Goal: Task Accomplishment & Management: Use online tool/utility

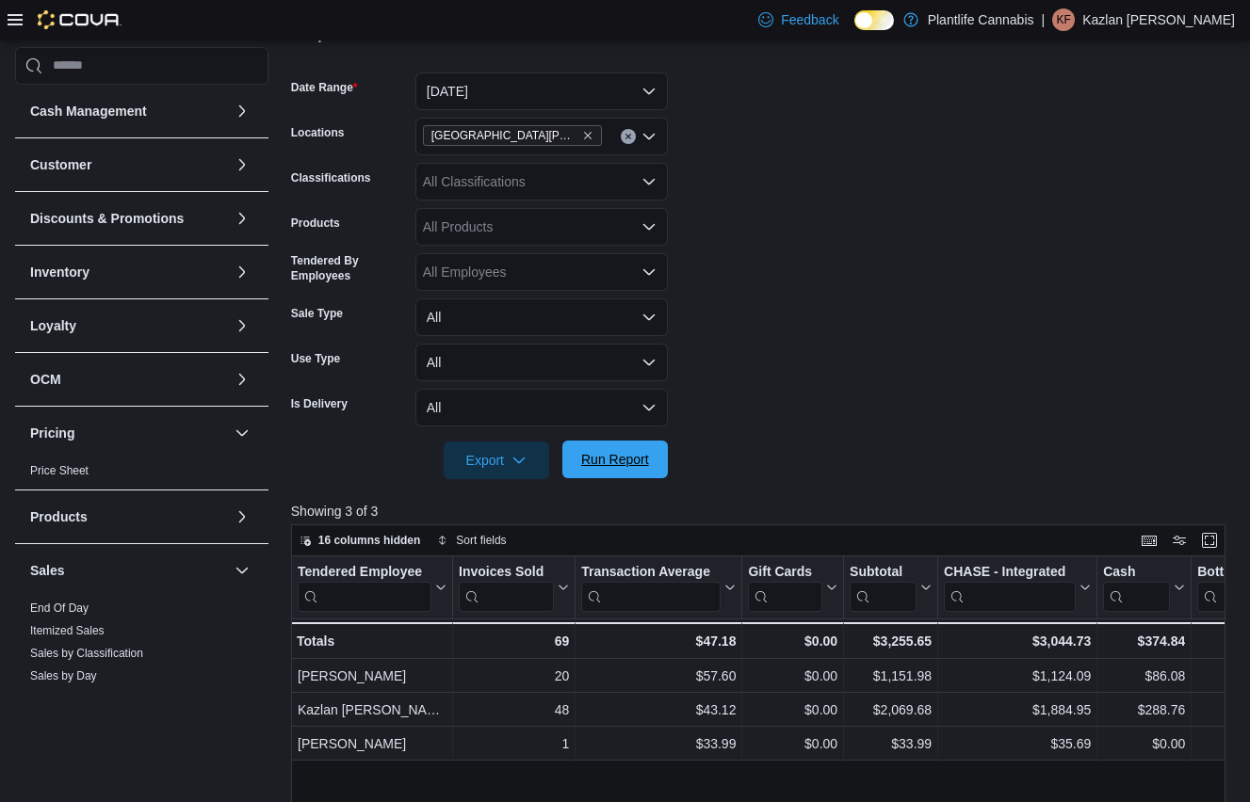
scroll to position [270, 0]
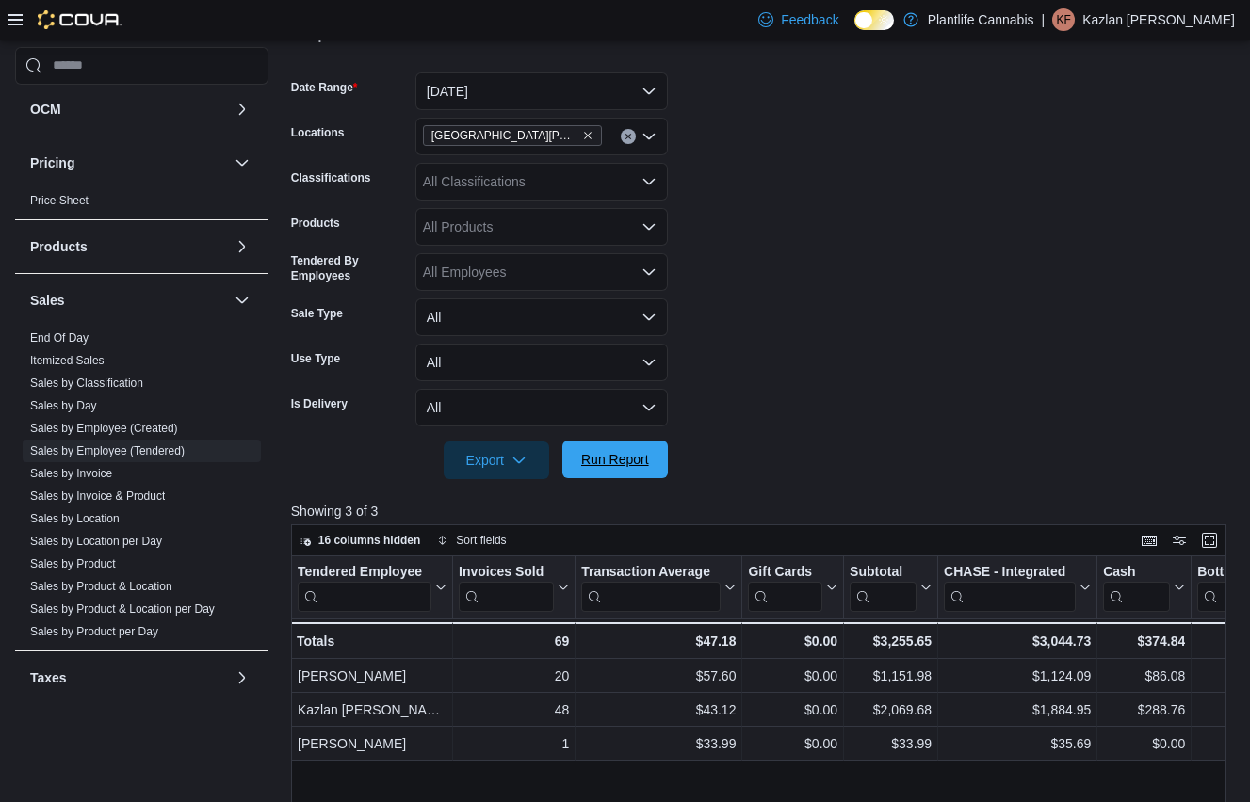
click at [614, 453] on span "Run Report" at bounding box center [615, 459] width 68 height 19
click at [611, 463] on span "Run Report" at bounding box center [615, 459] width 68 height 19
click at [546, 184] on div "All Classifications" at bounding box center [541, 182] width 252 height 38
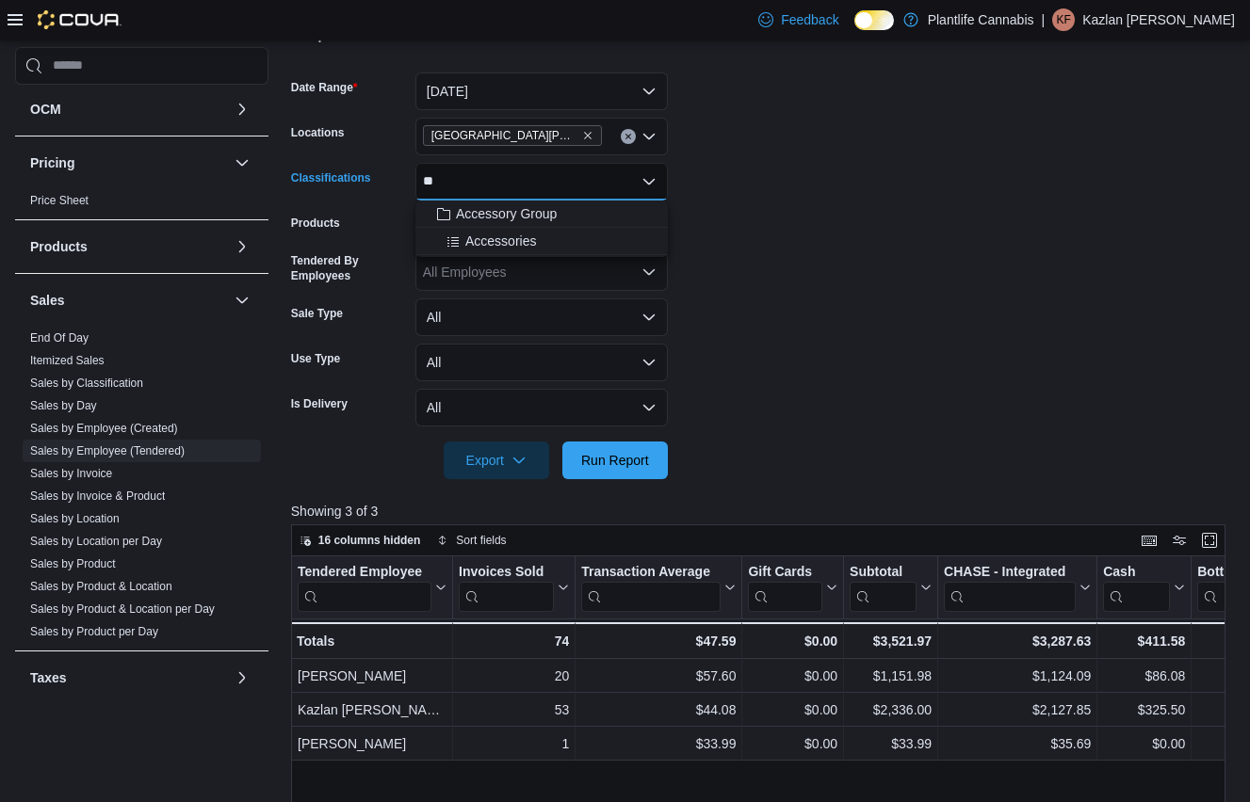
type input "**"
click at [530, 203] on button "Accessory Group" at bounding box center [541, 214] width 252 height 27
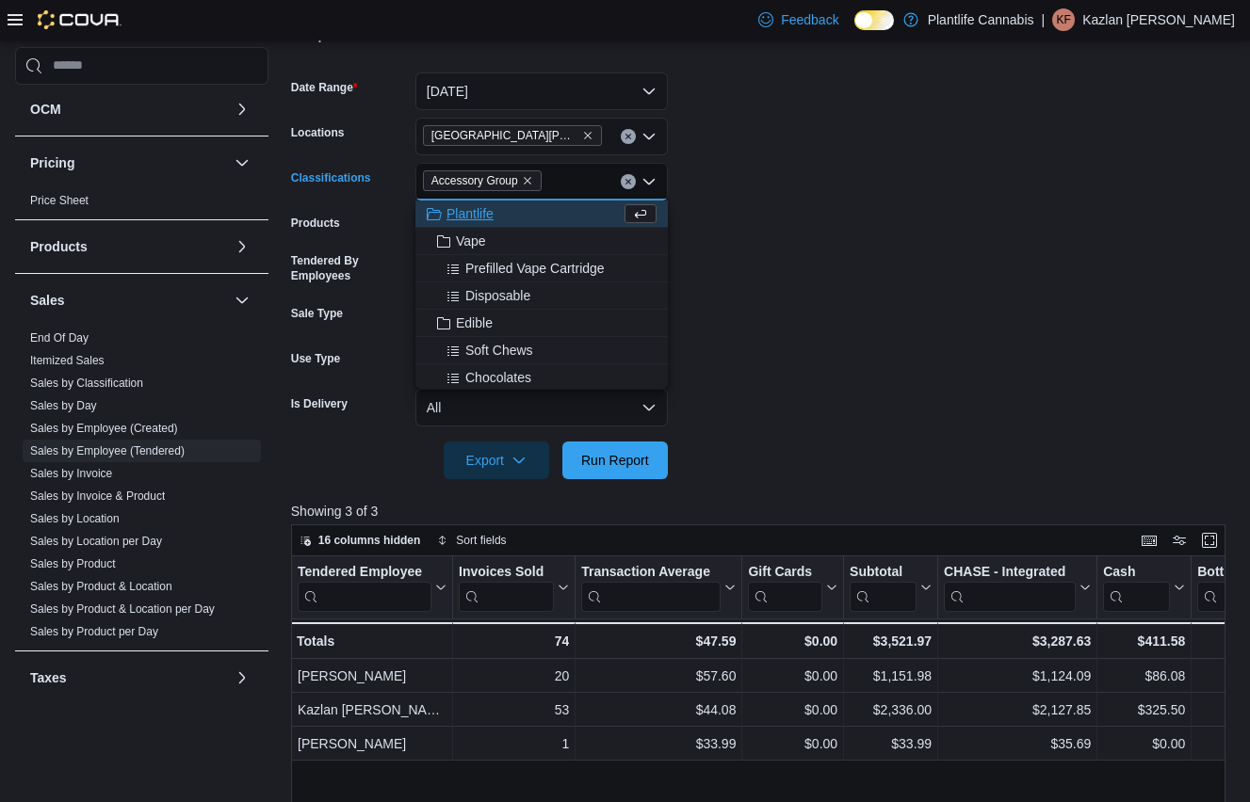
drag, startPoint x: 917, startPoint y: 213, endPoint x: 652, endPoint y: 416, distance: 334.6
click at [901, 222] on form "Date Range [DATE] Locations [GEOGRAPHIC_DATA][PERSON_NAME] Ridge Classification…" at bounding box center [763, 265] width 944 height 430
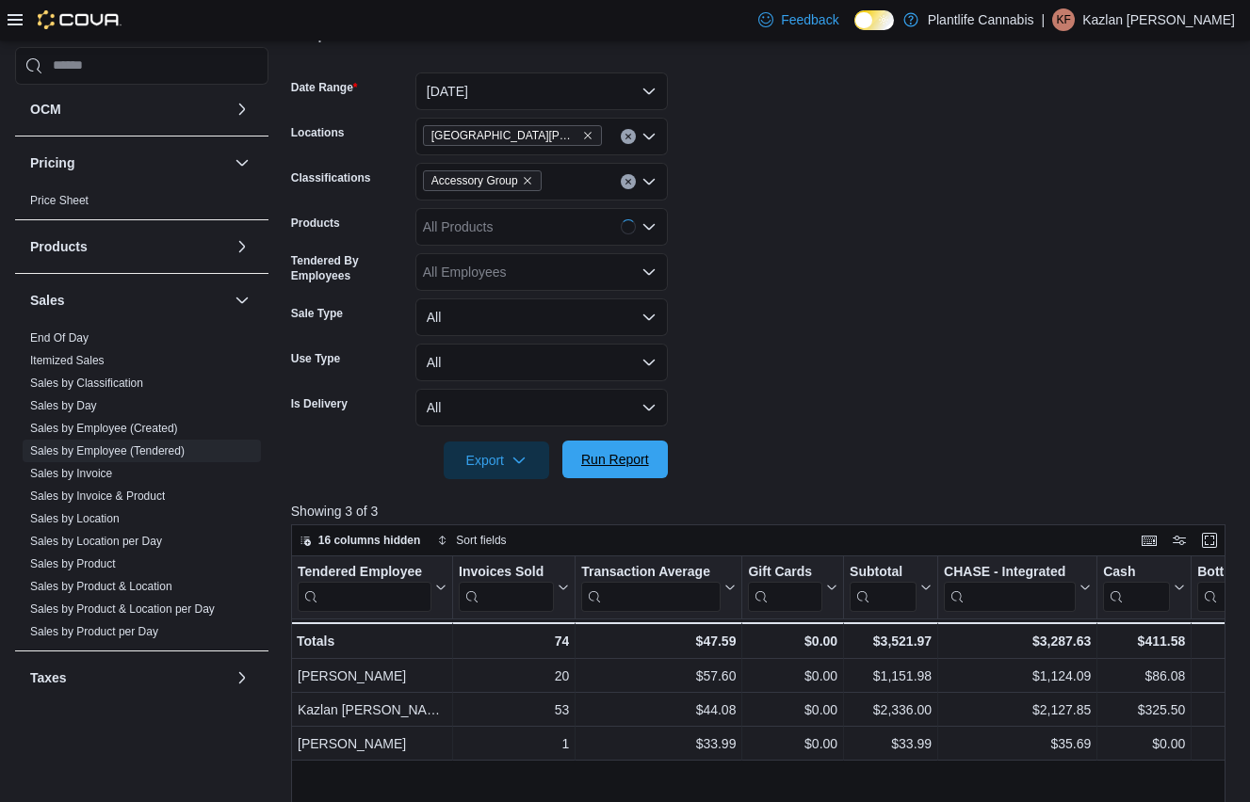
click at [610, 456] on span "Run Report" at bounding box center [615, 459] width 68 height 19
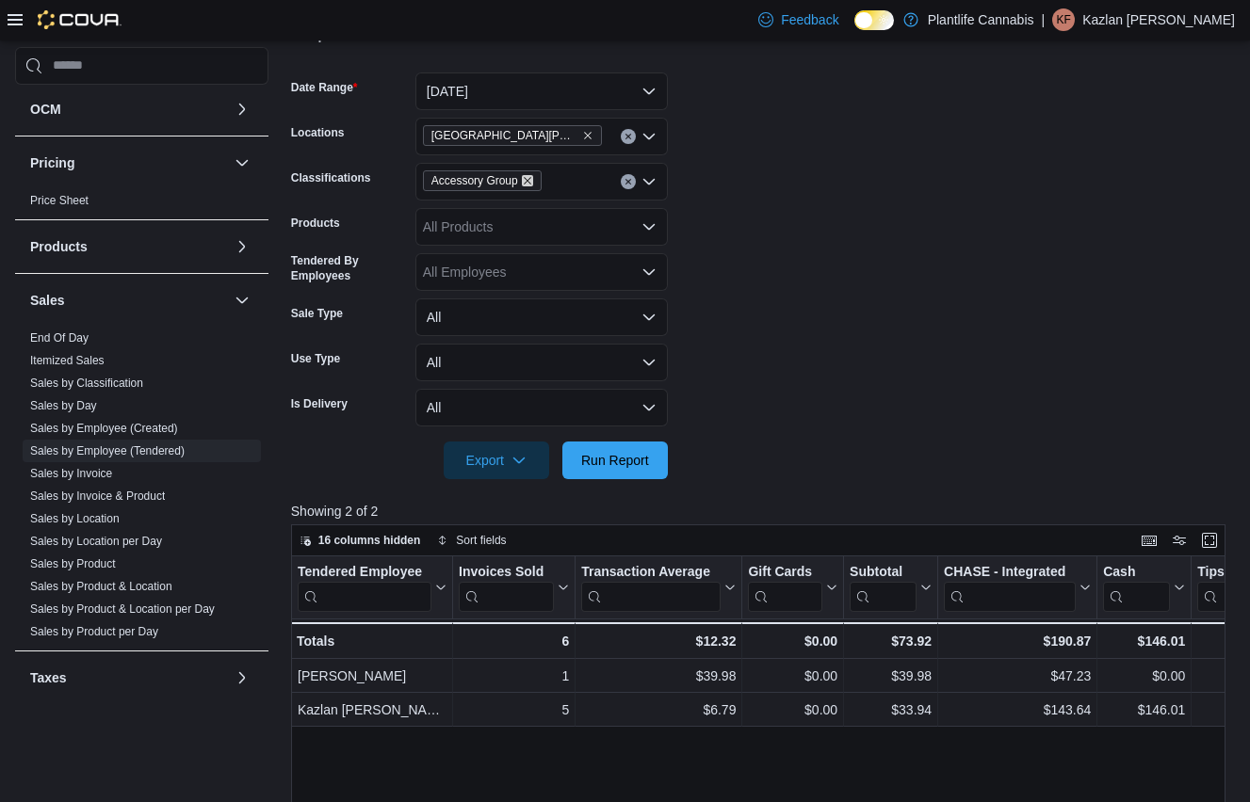
drag, startPoint x: 536, startPoint y: 184, endPoint x: 587, endPoint y: 188, distance: 51.1
click at [542, 184] on span "Accessory Group" at bounding box center [482, 180] width 119 height 21
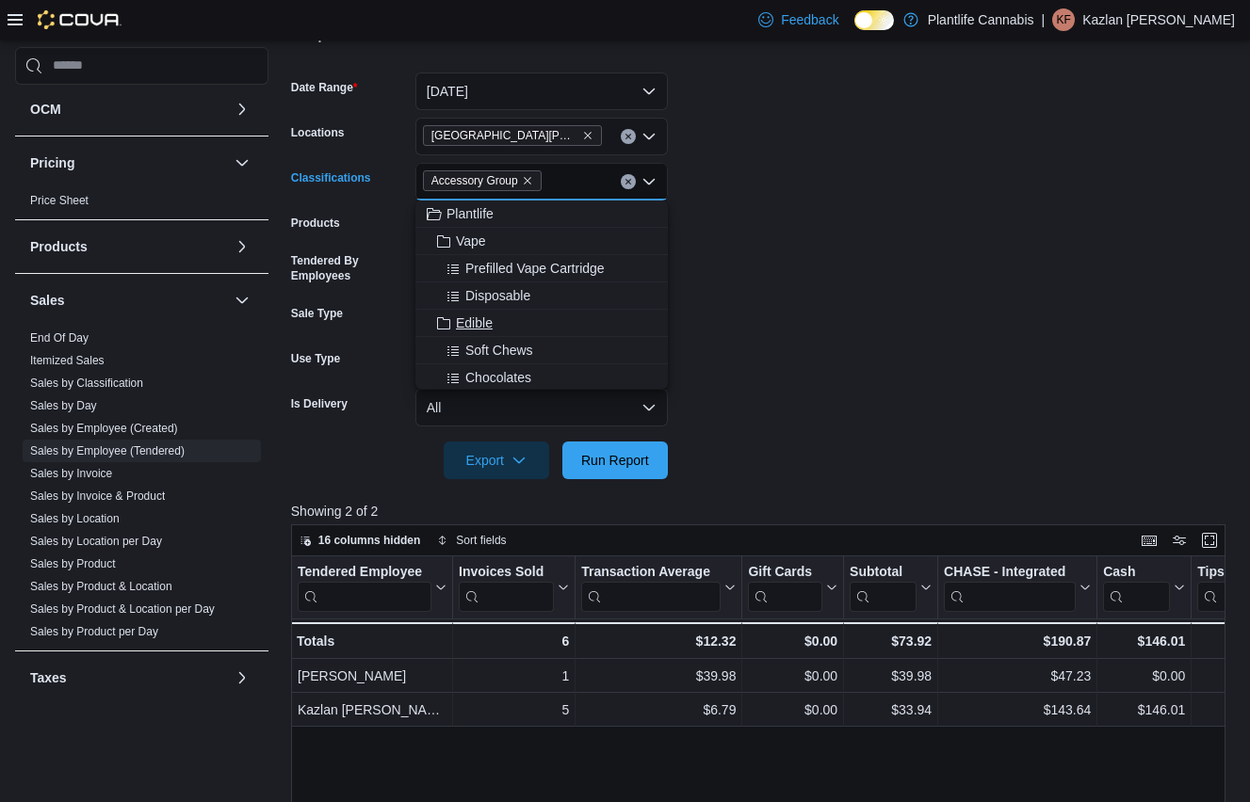
drag, startPoint x: 653, startPoint y: 197, endPoint x: 667, endPoint y: 313, distance: 116.7
click at [653, 197] on div "Accessory Group" at bounding box center [541, 182] width 252 height 38
click at [743, 453] on form "Date Range [DATE] Locations [GEOGRAPHIC_DATA][PERSON_NAME] Ridge Classification…" at bounding box center [763, 265] width 944 height 430
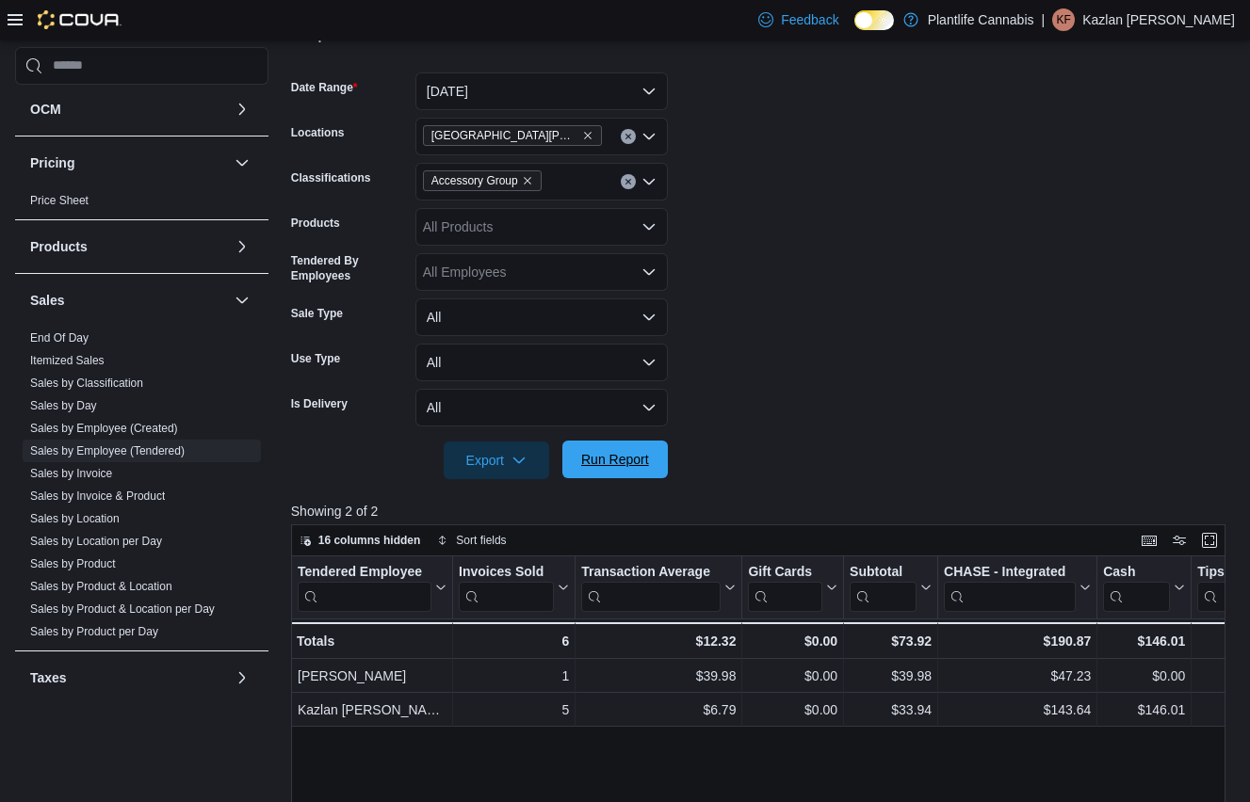
click at [640, 466] on span "Run Report" at bounding box center [615, 459] width 68 height 19
click at [533, 181] on icon "Remove Accessory Group from selection in this group" at bounding box center [527, 180] width 11 height 11
click at [587, 449] on span "Run Report" at bounding box center [615, 460] width 83 height 38
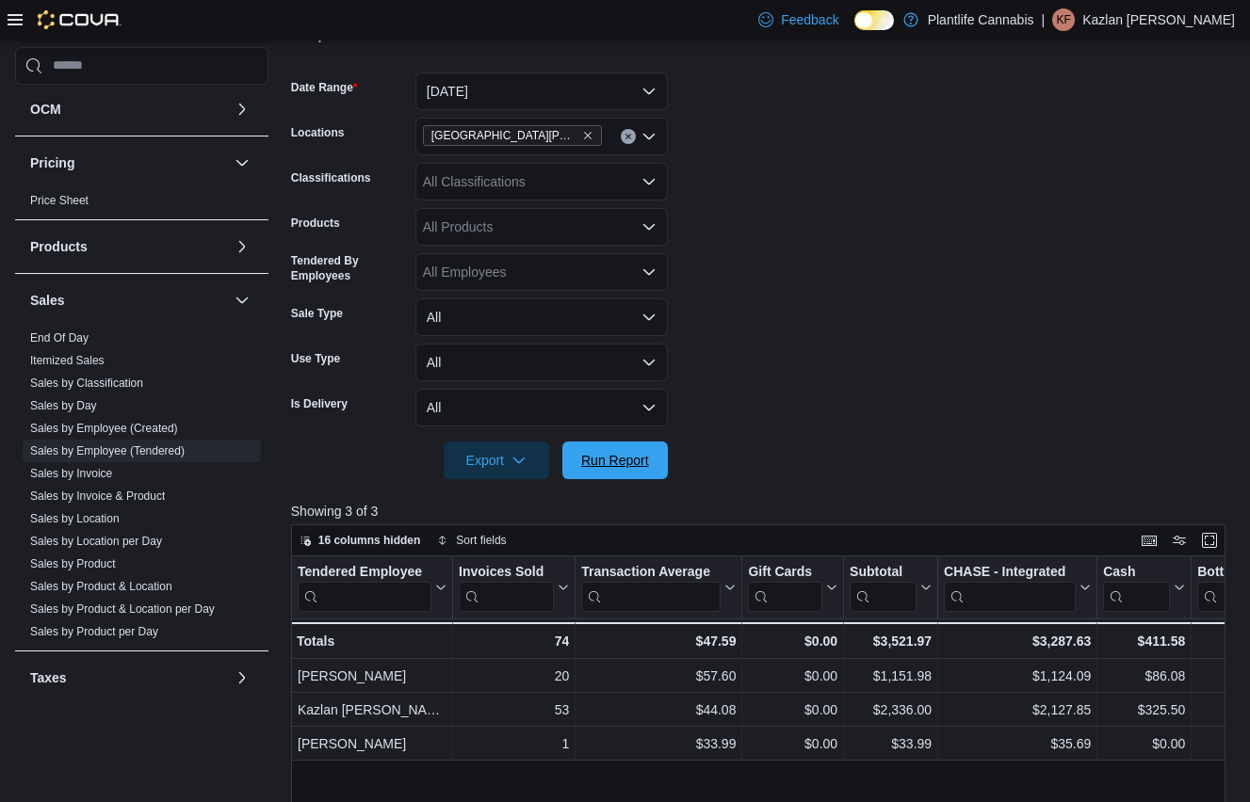
drag, startPoint x: 622, startPoint y: 463, endPoint x: 802, endPoint y: 349, distance: 213.0
click at [622, 463] on span "Run Report" at bounding box center [615, 460] width 68 height 19
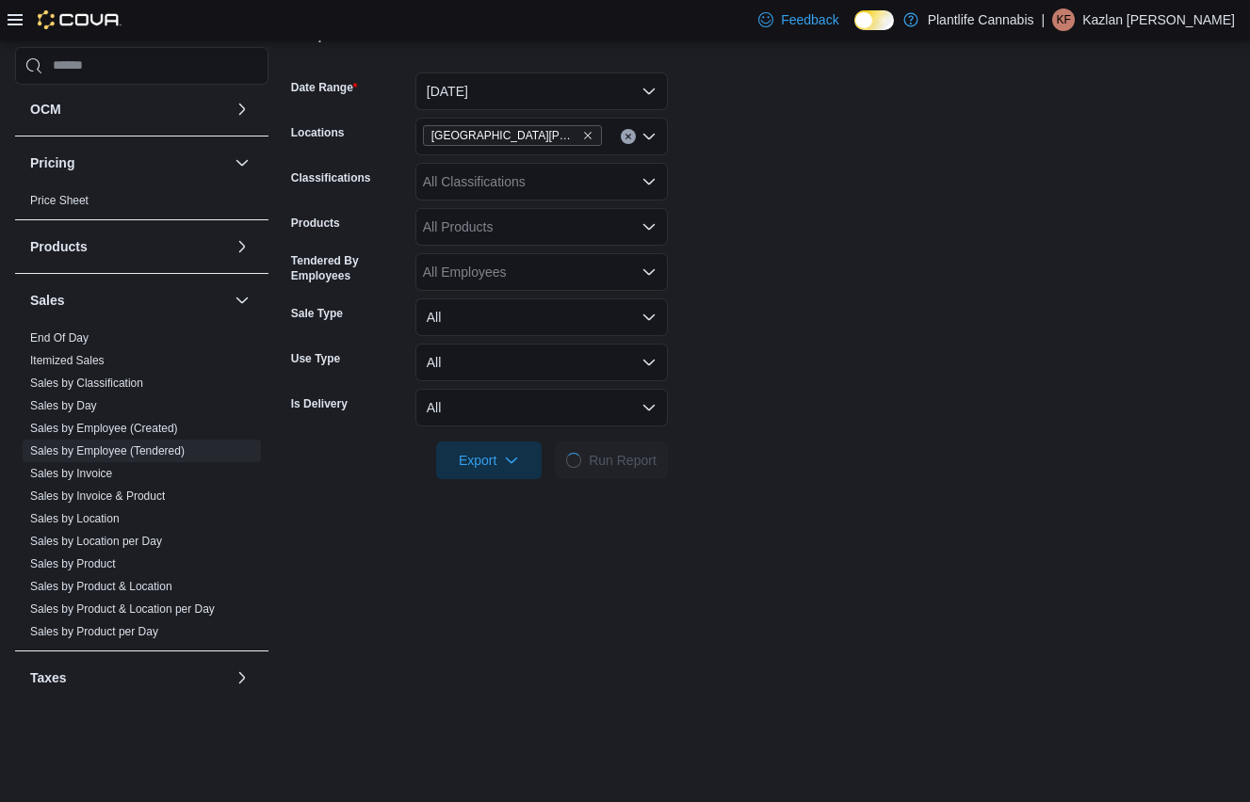
click at [835, 329] on form "Date Range [DATE] Locations [GEOGRAPHIC_DATA][PERSON_NAME] Ridge Classification…" at bounding box center [763, 265] width 944 height 430
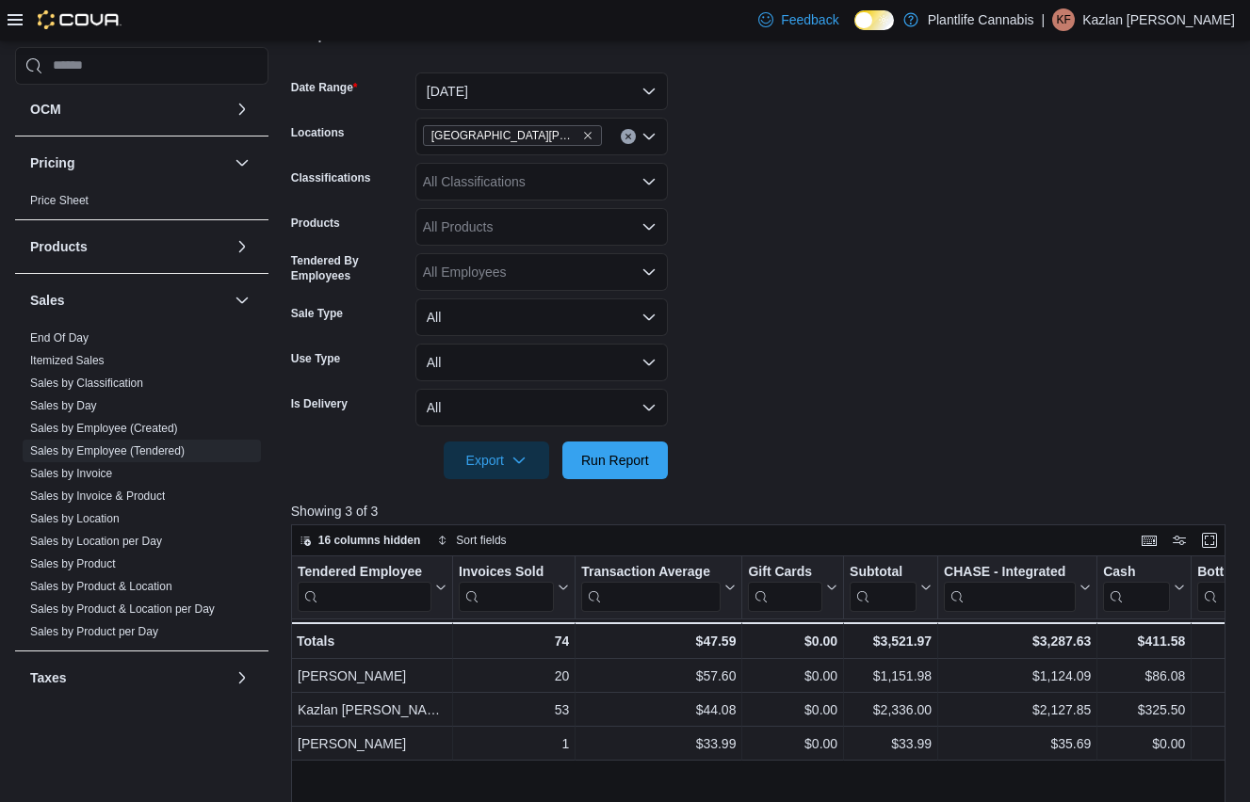
click at [961, 299] on form "Date Range [DATE] Locations [GEOGRAPHIC_DATA][PERSON_NAME] Ridge Classification…" at bounding box center [763, 265] width 944 height 430
click at [635, 457] on span "Run Report" at bounding box center [615, 459] width 68 height 19
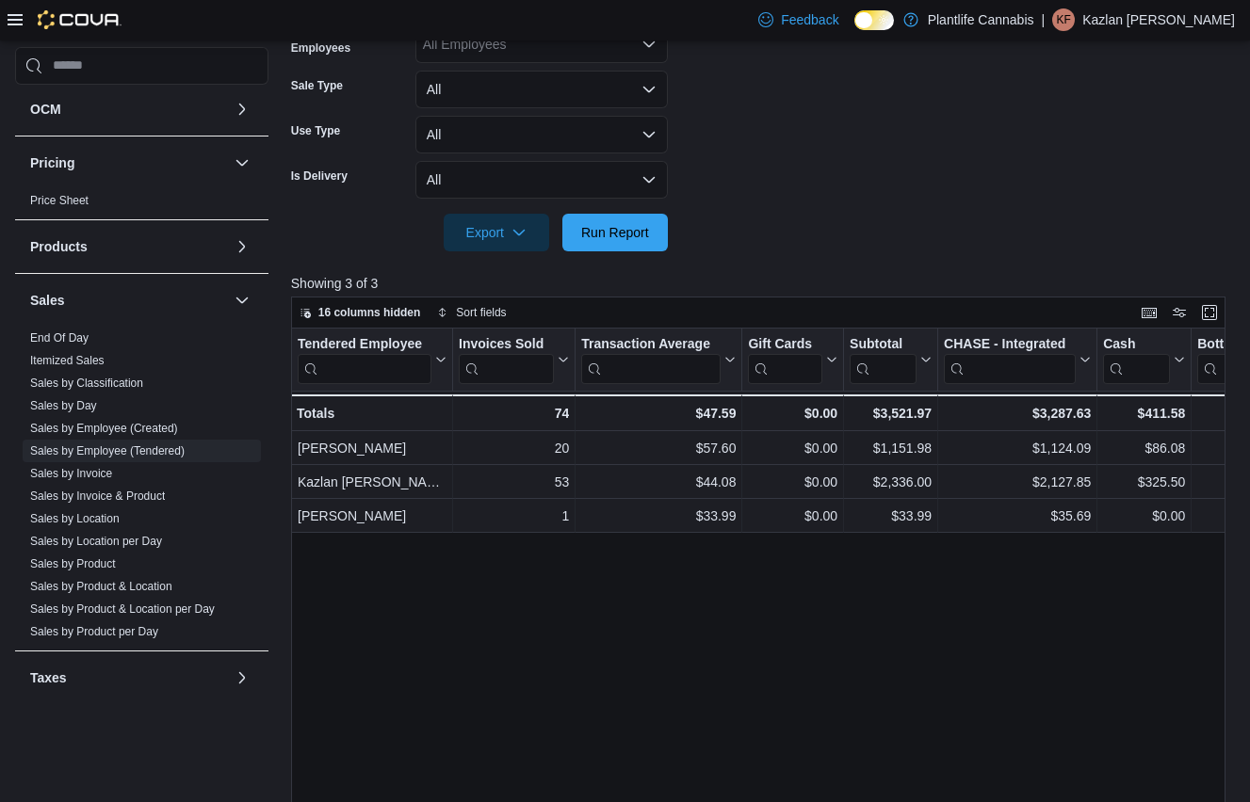
scroll to position [482, 0]
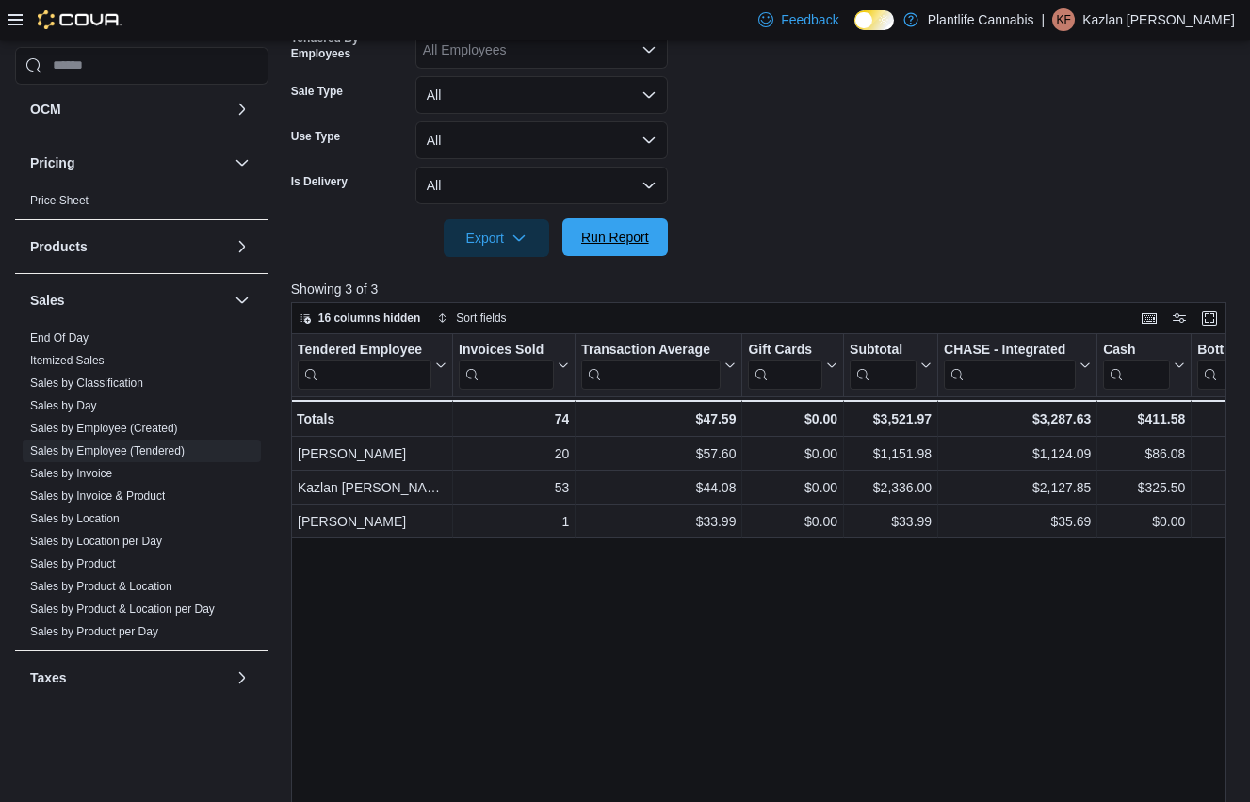
click at [641, 237] on span "Run Report" at bounding box center [615, 237] width 68 height 19
drag, startPoint x: 594, startPoint y: 429, endPoint x: 611, endPoint y: 425, distance: 17.4
click at [611, 425] on div "$47.59" at bounding box center [658, 419] width 154 height 23
click at [529, 427] on div "74" at bounding box center [514, 419] width 110 height 23
click at [624, 422] on div "$47.59" at bounding box center [658, 419] width 154 height 23
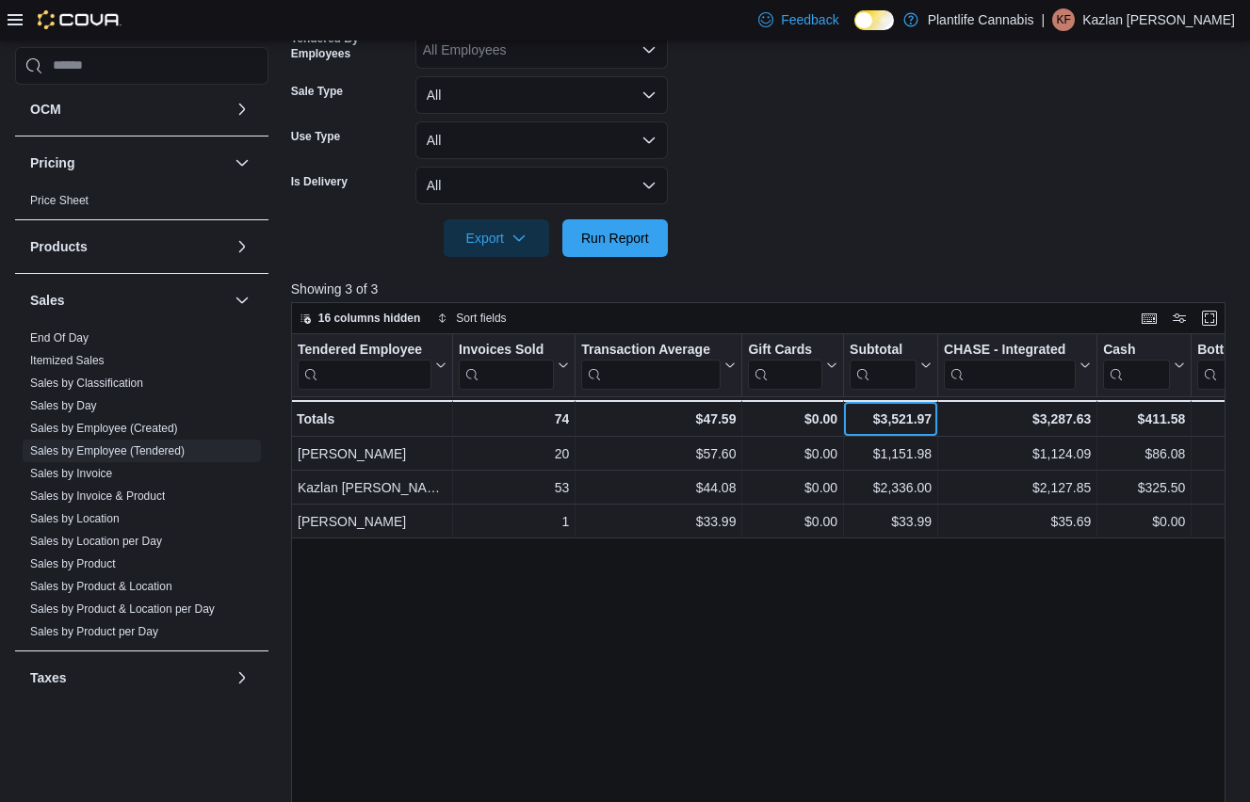
click at [931, 431] on div "$3,521.97 - Subtotal, column 5, row 4" at bounding box center [891, 418] width 94 height 37
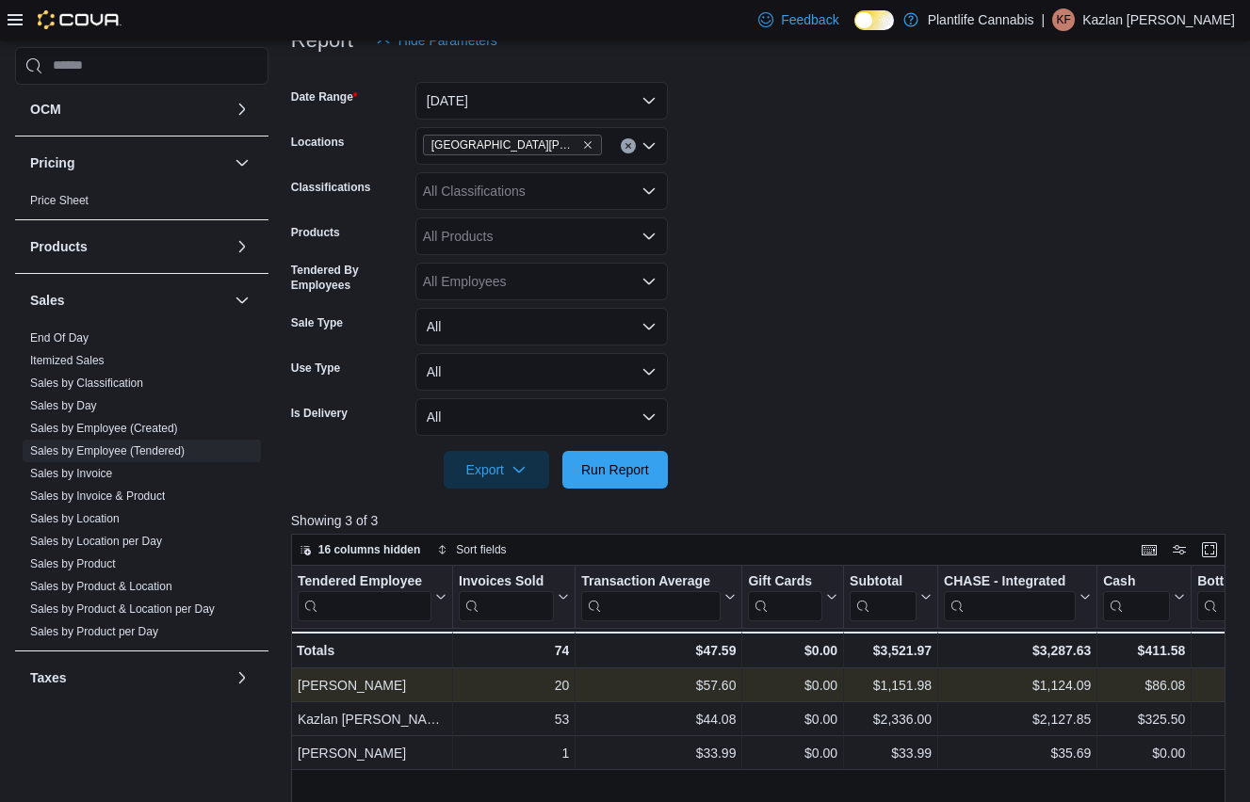
scroll to position [250, 0]
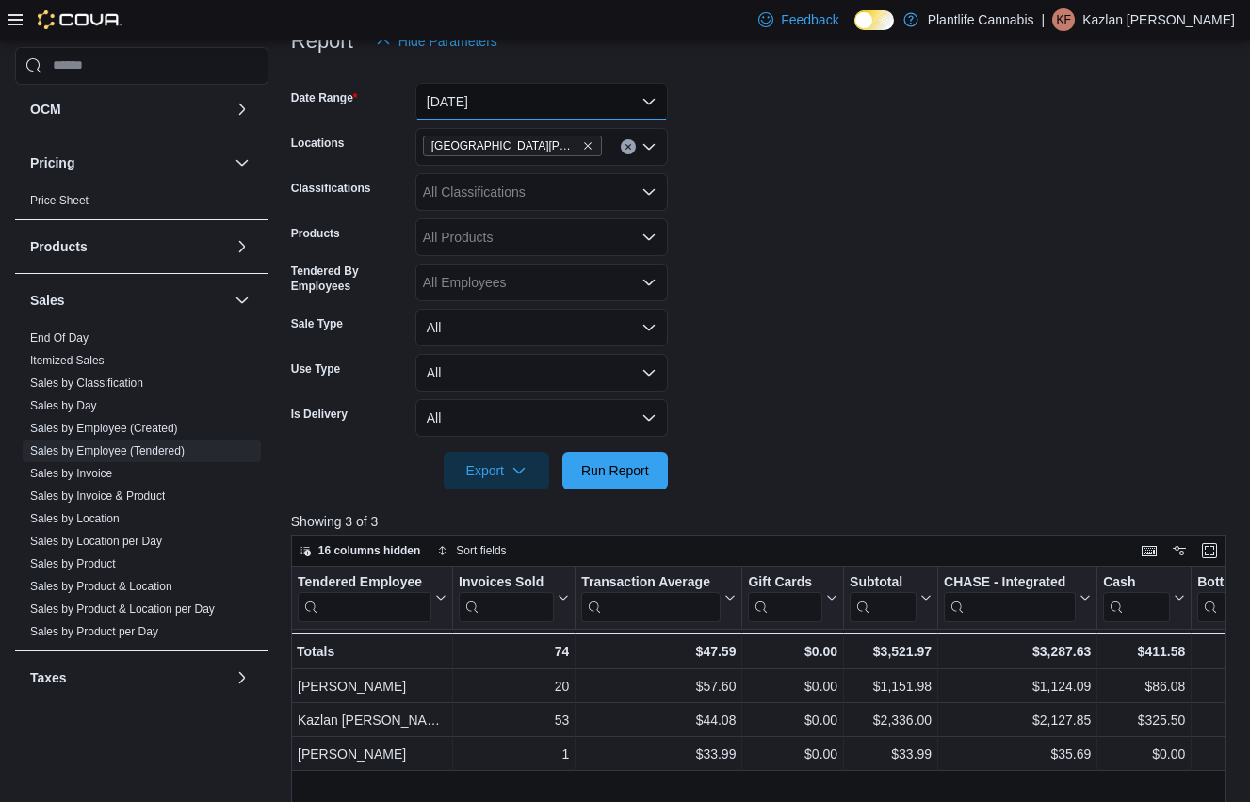
click at [498, 99] on button "[DATE]" at bounding box center [541, 102] width 252 height 38
click at [479, 111] on button "[DATE]" at bounding box center [541, 102] width 252 height 38
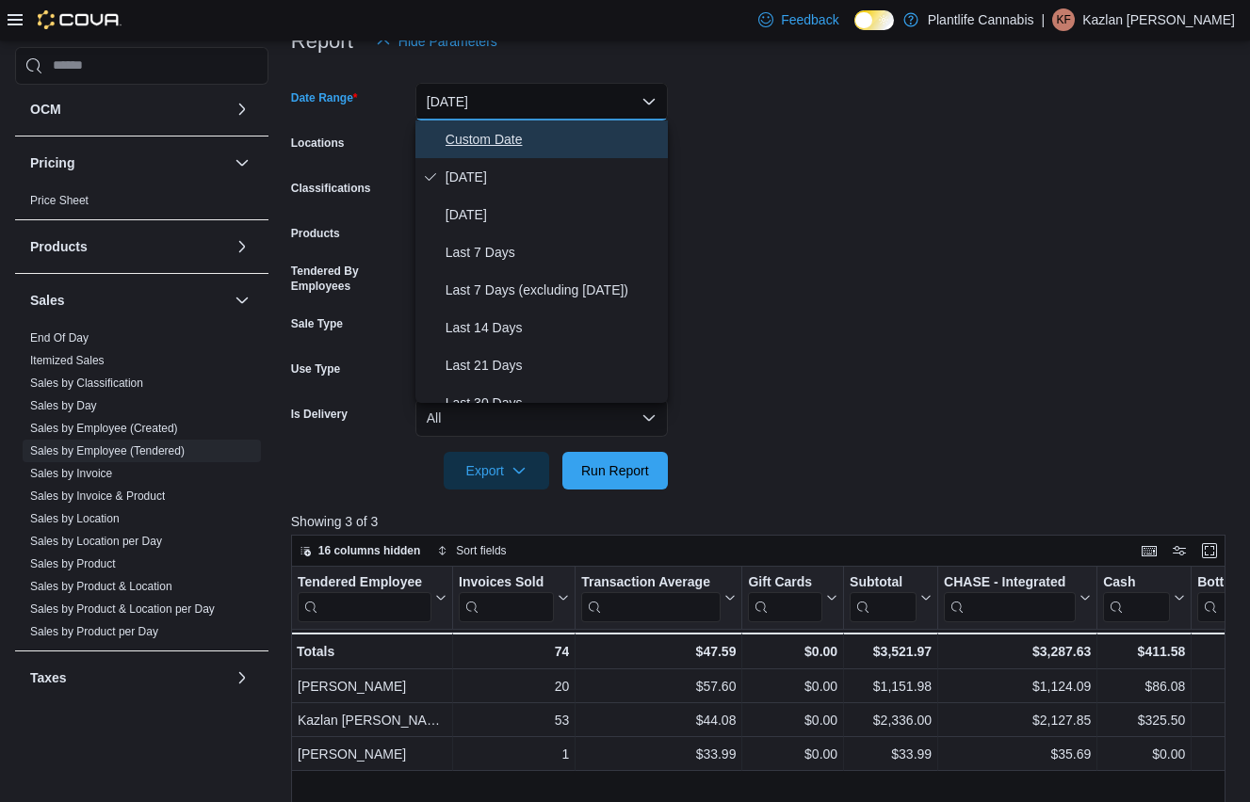
click at [472, 148] on span "Custom Date" at bounding box center [553, 139] width 215 height 23
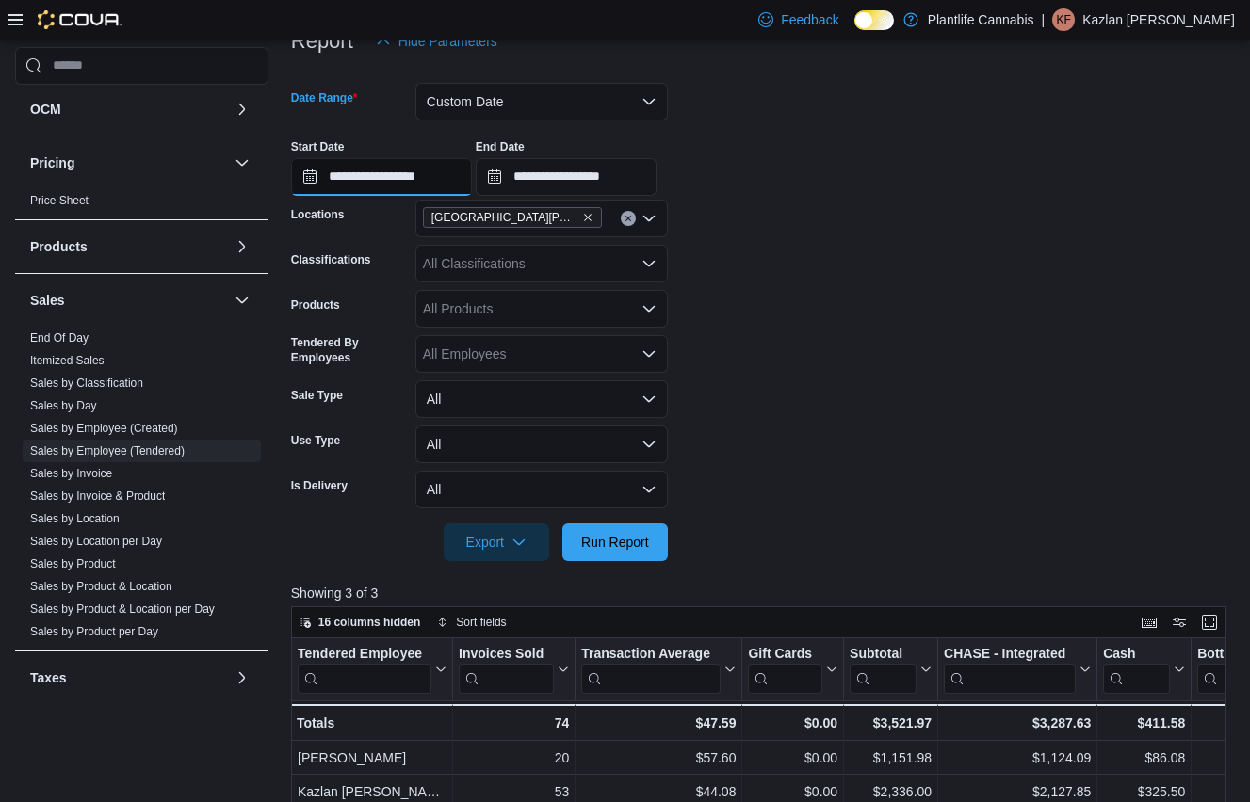
click at [423, 185] on input "**********" at bounding box center [381, 177] width 181 height 38
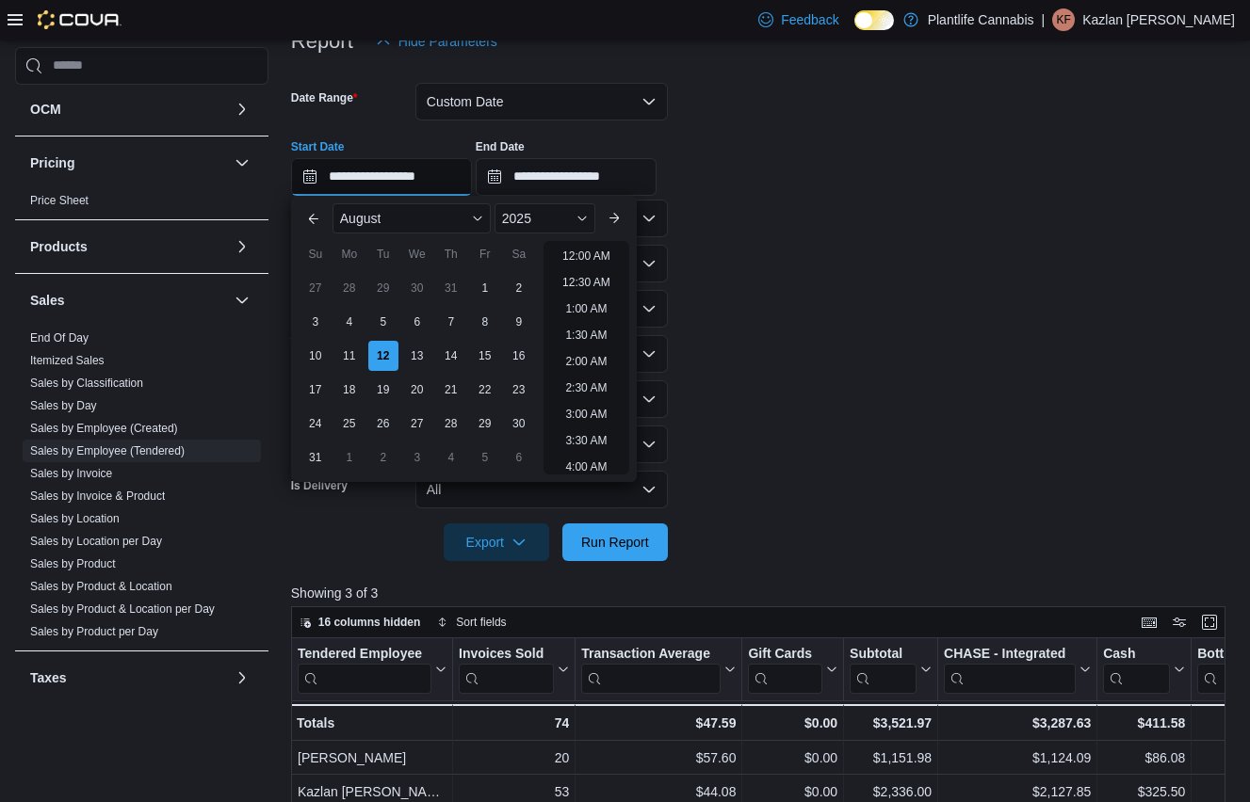
scroll to position [1008, 0]
click at [903, 306] on form "**********" at bounding box center [763, 310] width 944 height 501
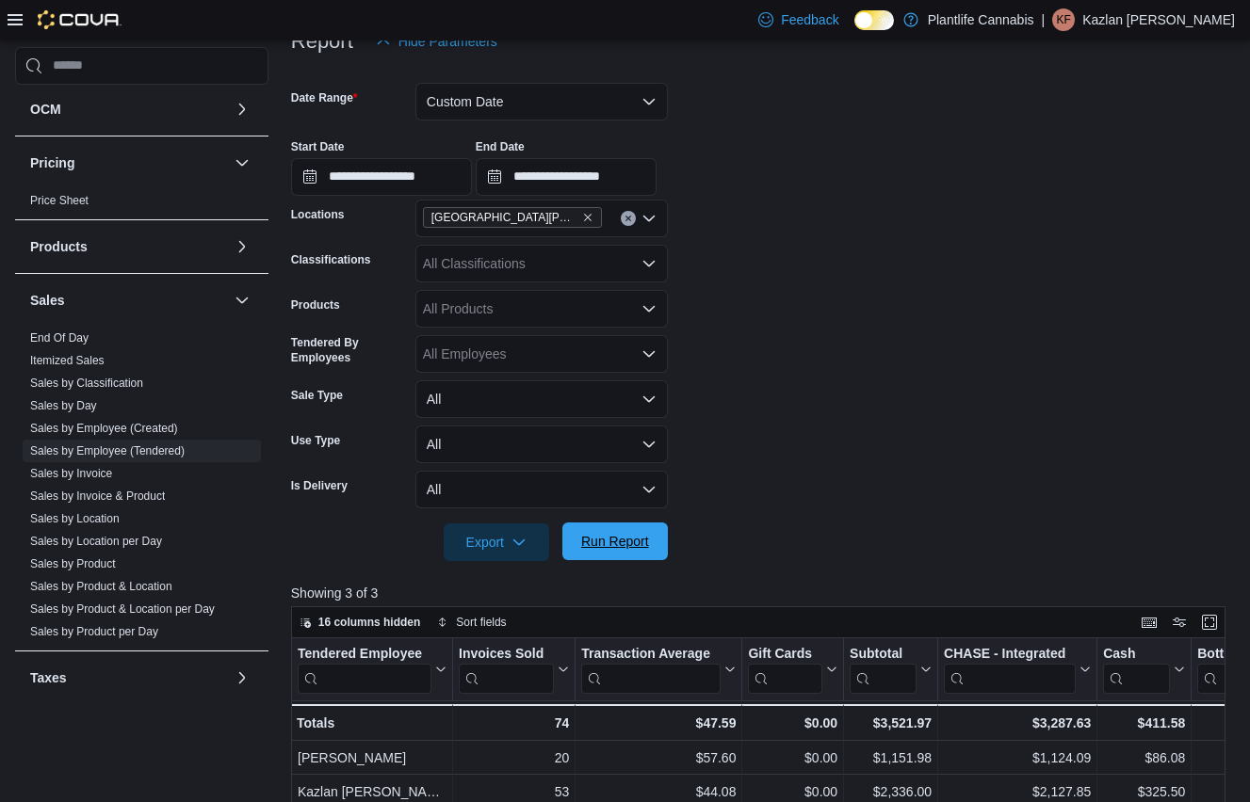
click at [586, 543] on span "Run Report" at bounding box center [615, 541] width 68 height 19
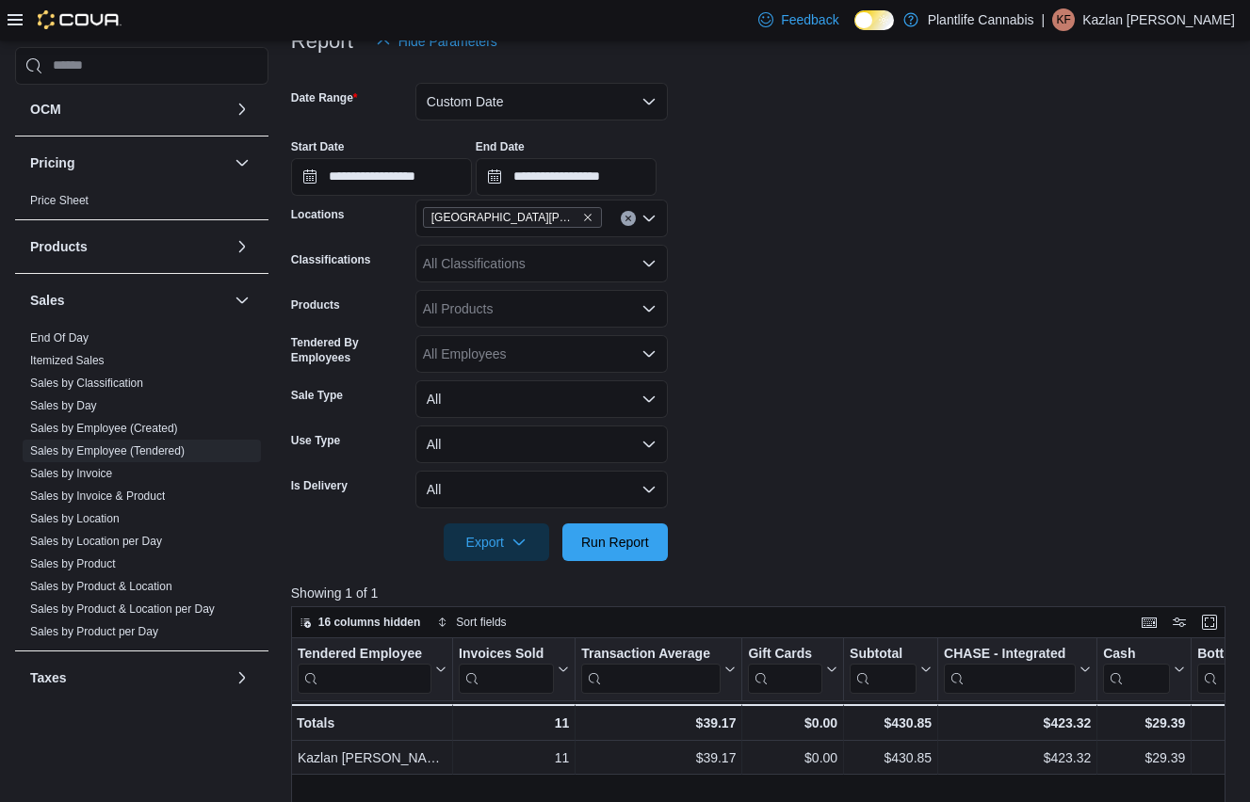
scroll to position [300, 0]
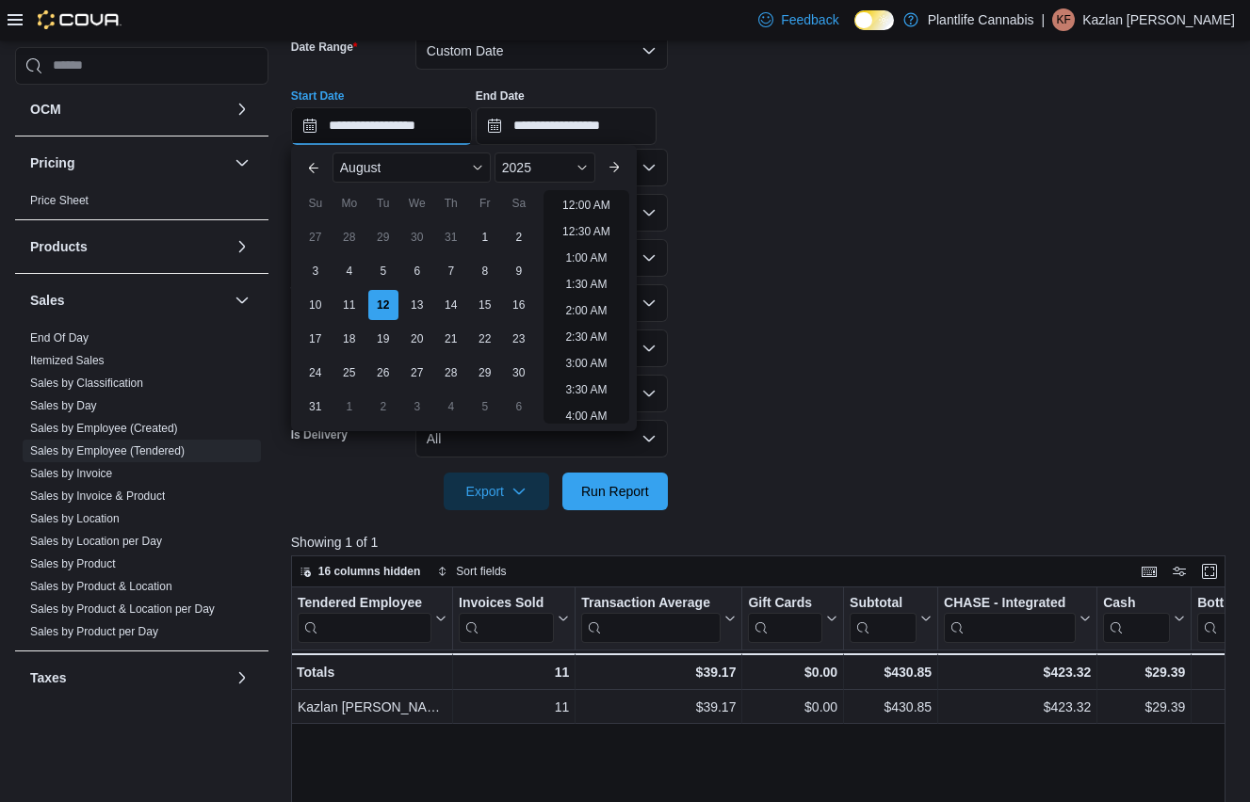
drag, startPoint x: 444, startPoint y: 127, endPoint x: 472, endPoint y: 132, distance: 28.6
click at [444, 127] on input "**********" at bounding box center [381, 126] width 181 height 38
click at [605, 258] on li "8:00 PM" at bounding box center [586, 252] width 57 height 23
type input "**********"
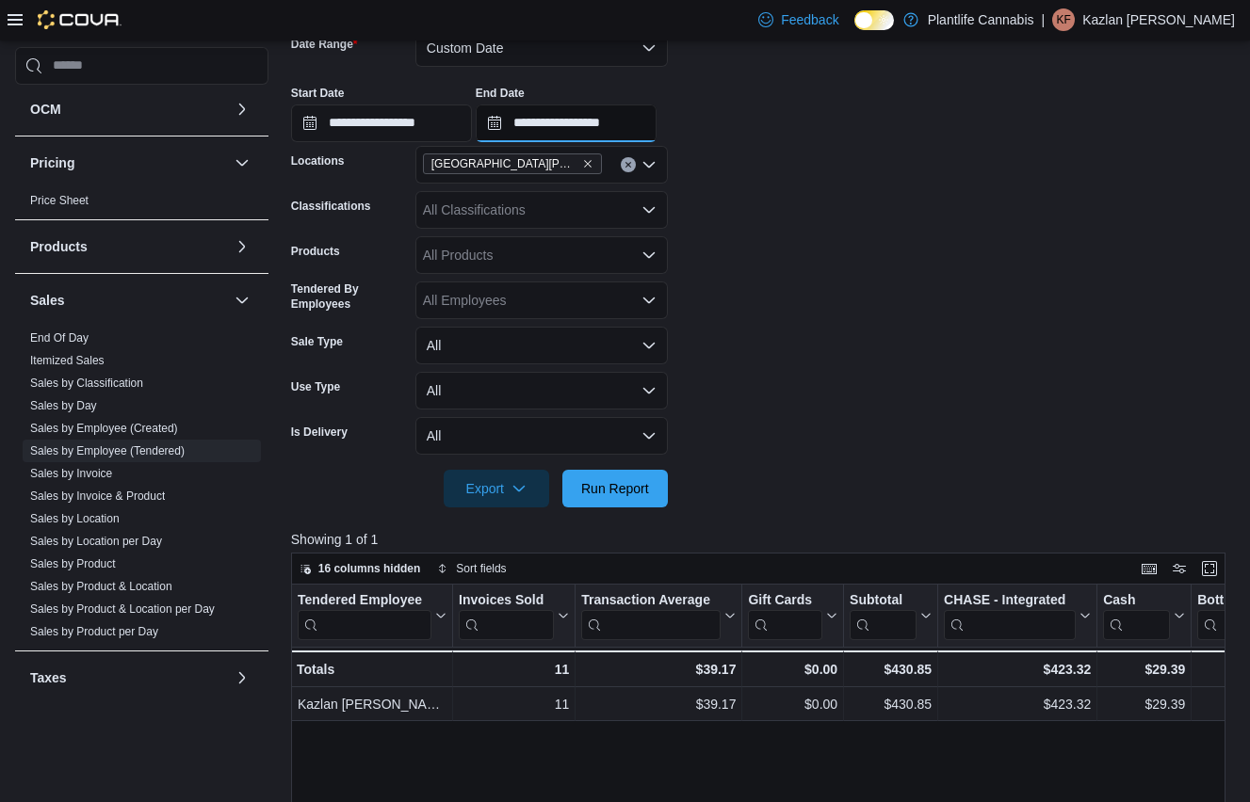
click at [648, 132] on input "**********" at bounding box center [566, 124] width 181 height 38
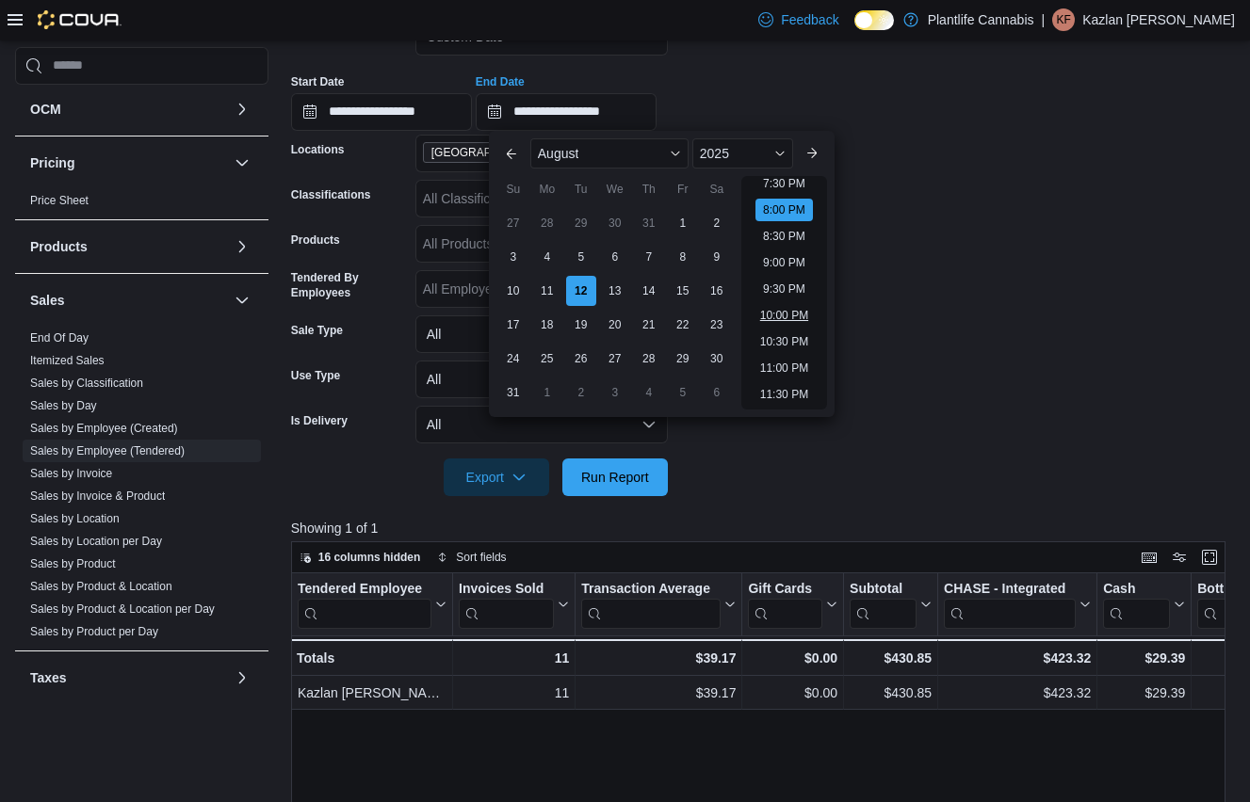
scroll to position [318, 0]
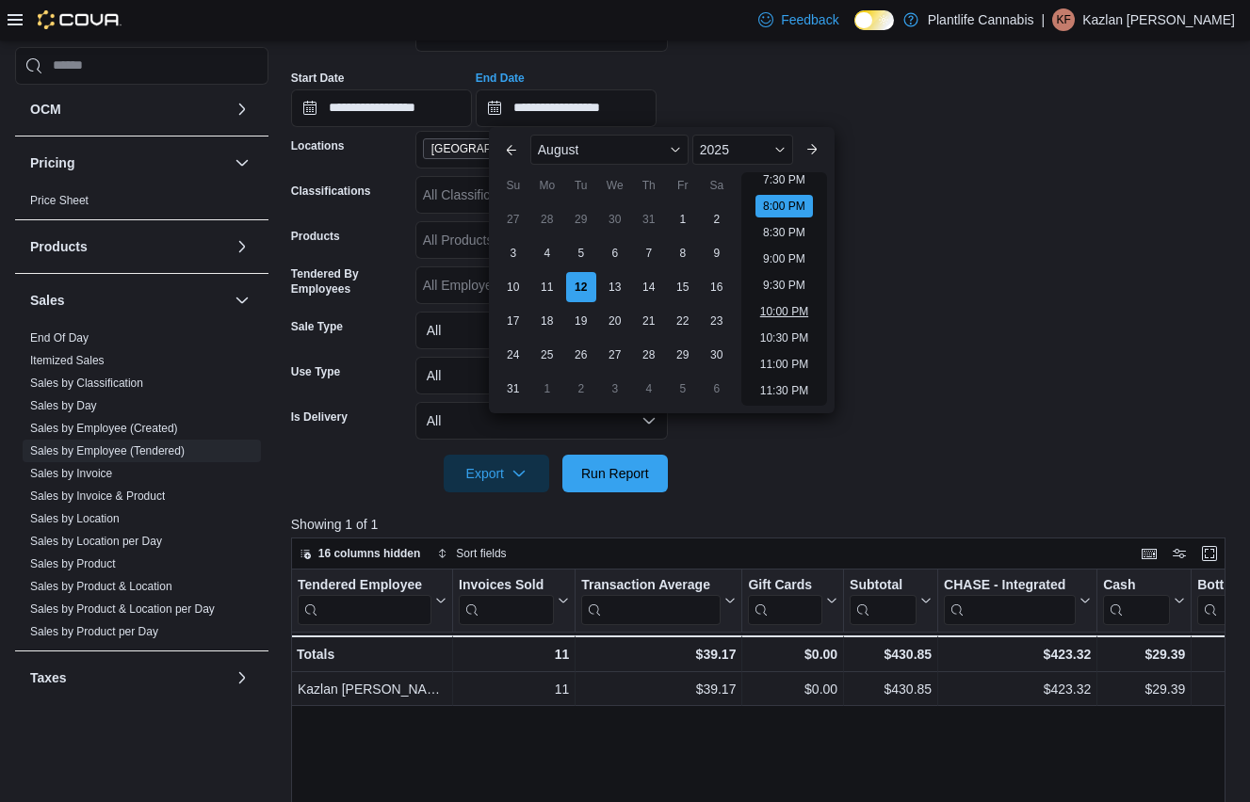
click at [784, 313] on li "10:00 PM" at bounding box center [784, 311] width 63 height 23
type input "**********"
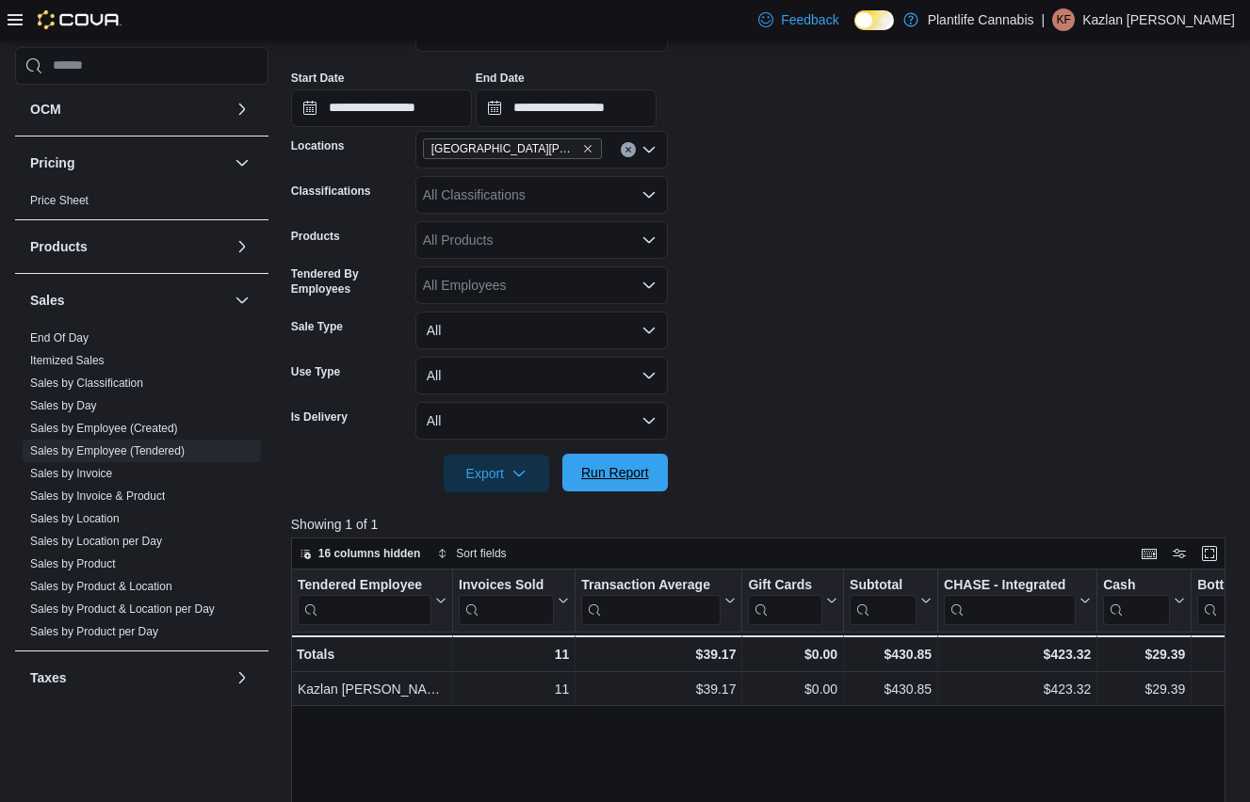
click at [649, 473] on span "Run Report" at bounding box center [615, 472] width 68 height 19
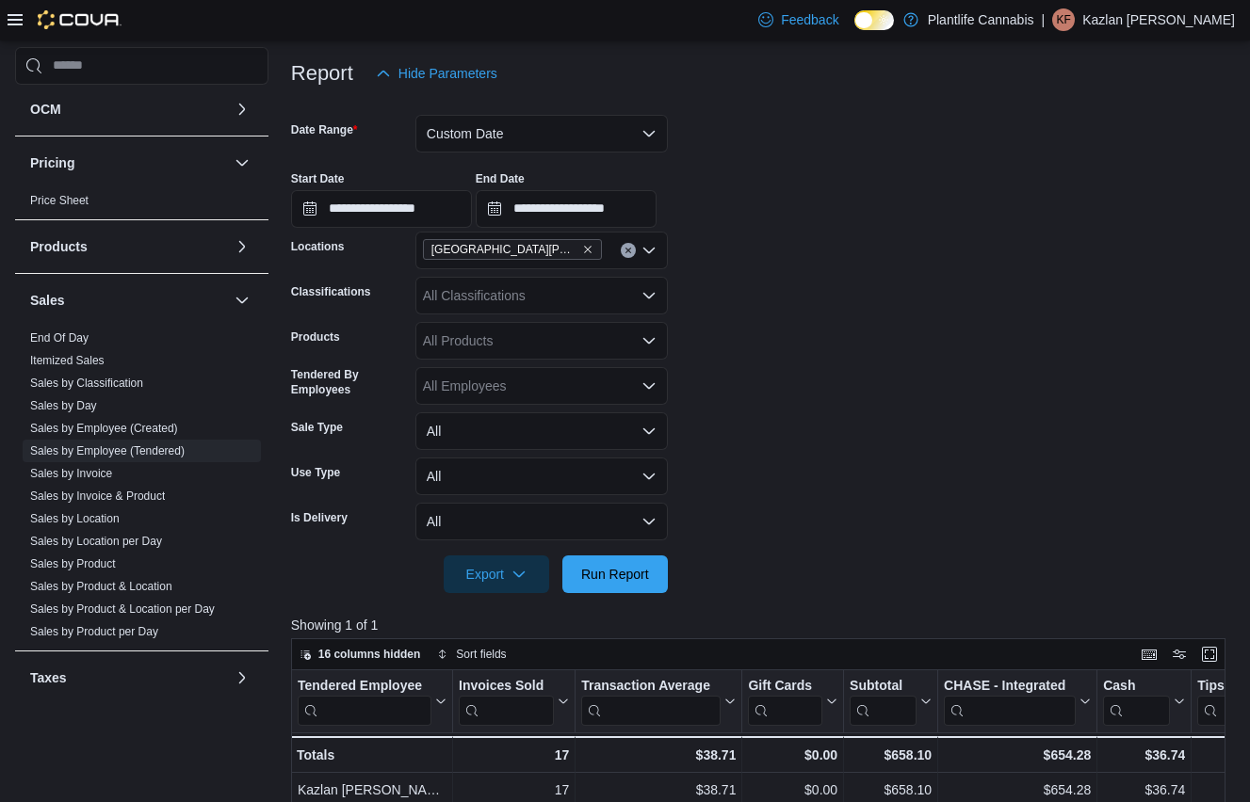
scroll to position [197, 0]
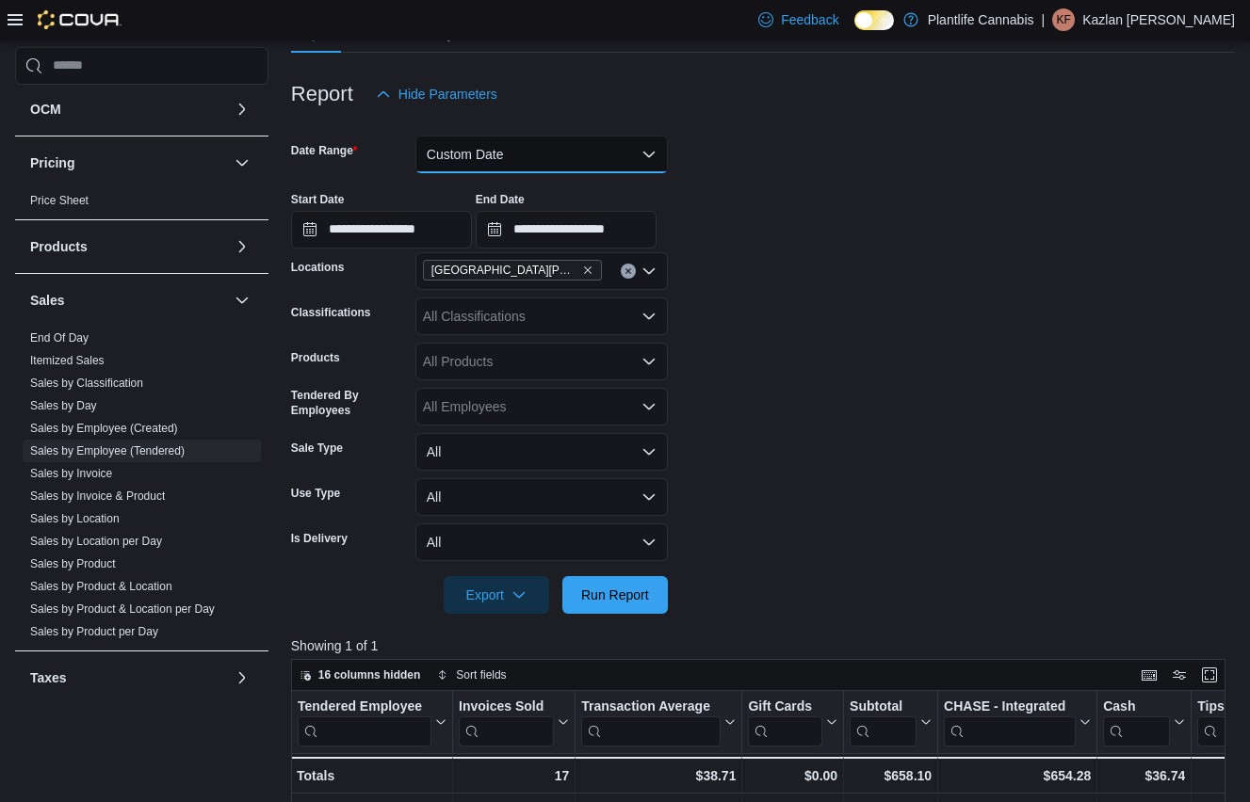
click at [575, 157] on button "Custom Date" at bounding box center [541, 155] width 252 height 38
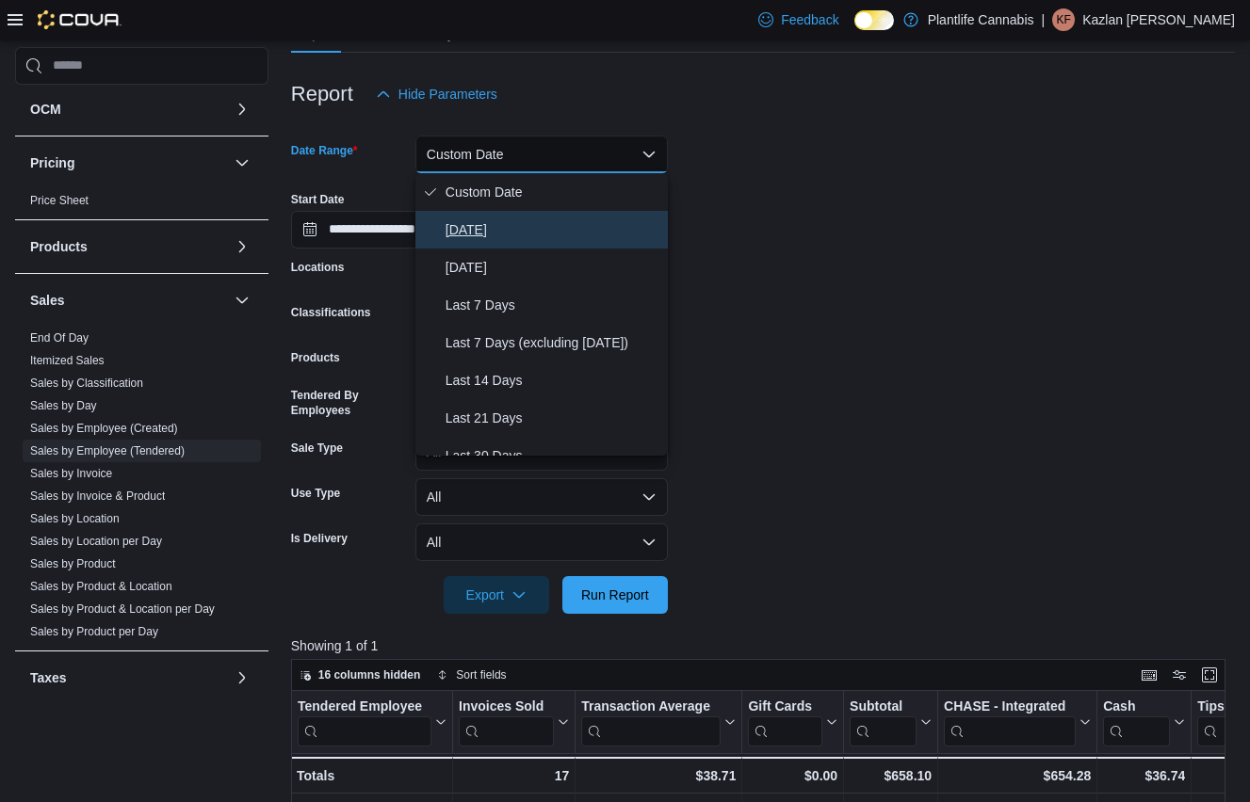
click at [531, 232] on span "[DATE]" at bounding box center [553, 230] width 215 height 23
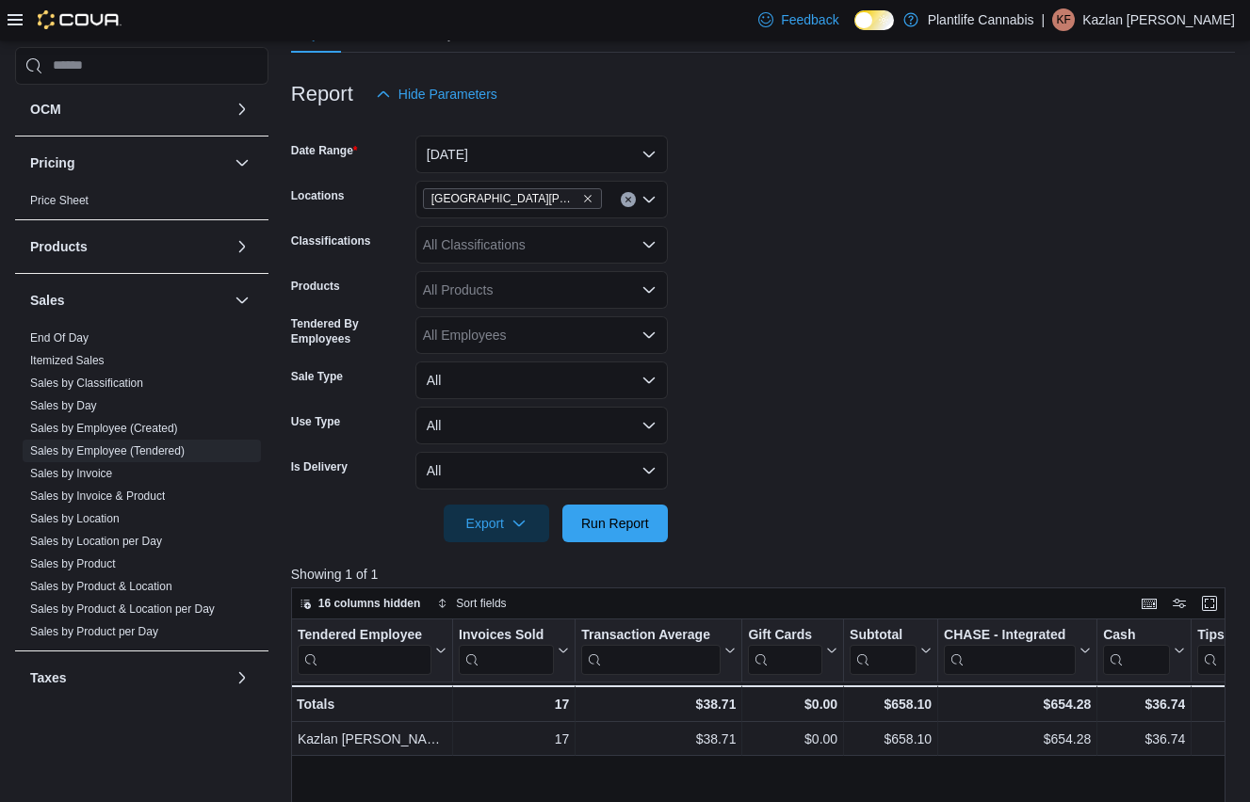
drag, startPoint x: 840, startPoint y: 244, endPoint x: 669, endPoint y: 499, distance: 307.5
click at [838, 244] on form "Date Range [DATE] Locations [GEOGRAPHIC_DATA][PERSON_NAME] Ridge Classification…" at bounding box center [763, 328] width 944 height 430
drag, startPoint x: 637, startPoint y: 520, endPoint x: 652, endPoint y: 518, distance: 15.2
click at [637, 520] on span "Run Report" at bounding box center [615, 524] width 68 height 19
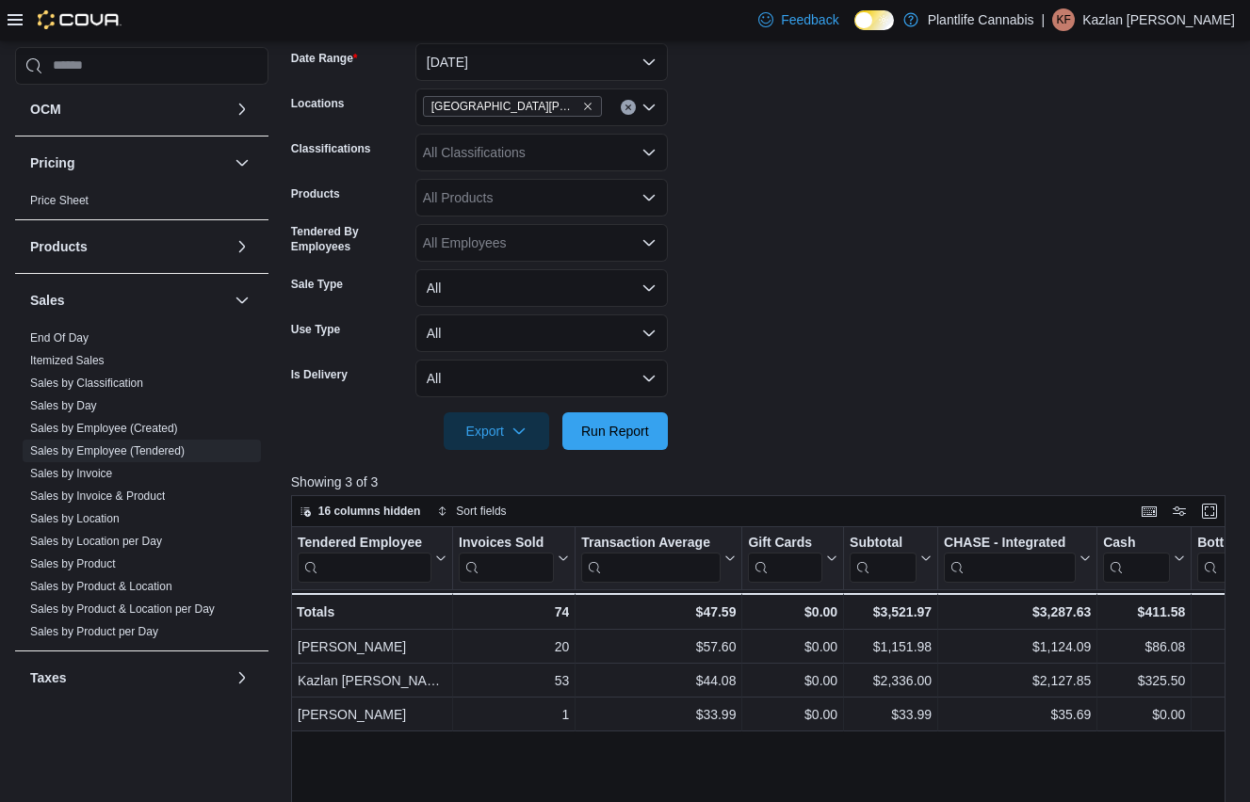
scroll to position [304, 0]
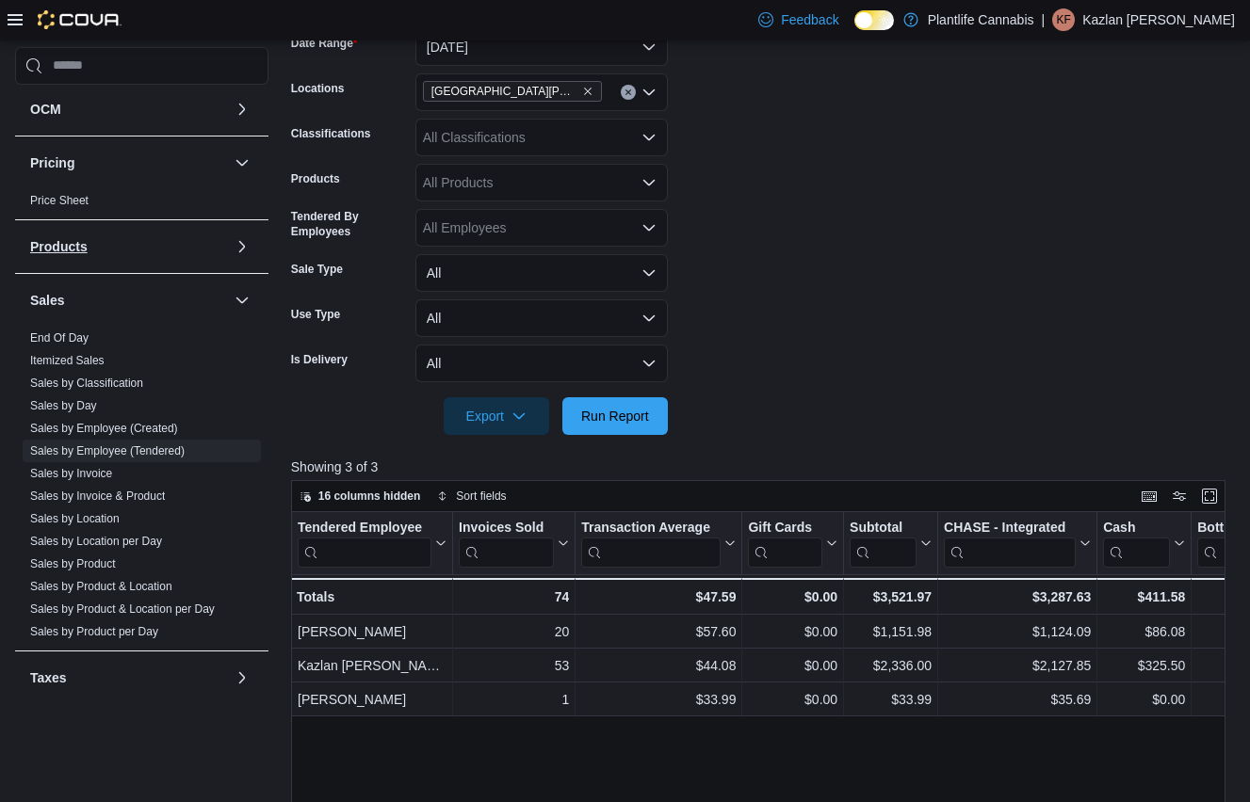
click at [77, 336] on link "End Of Day" at bounding box center [59, 338] width 58 height 13
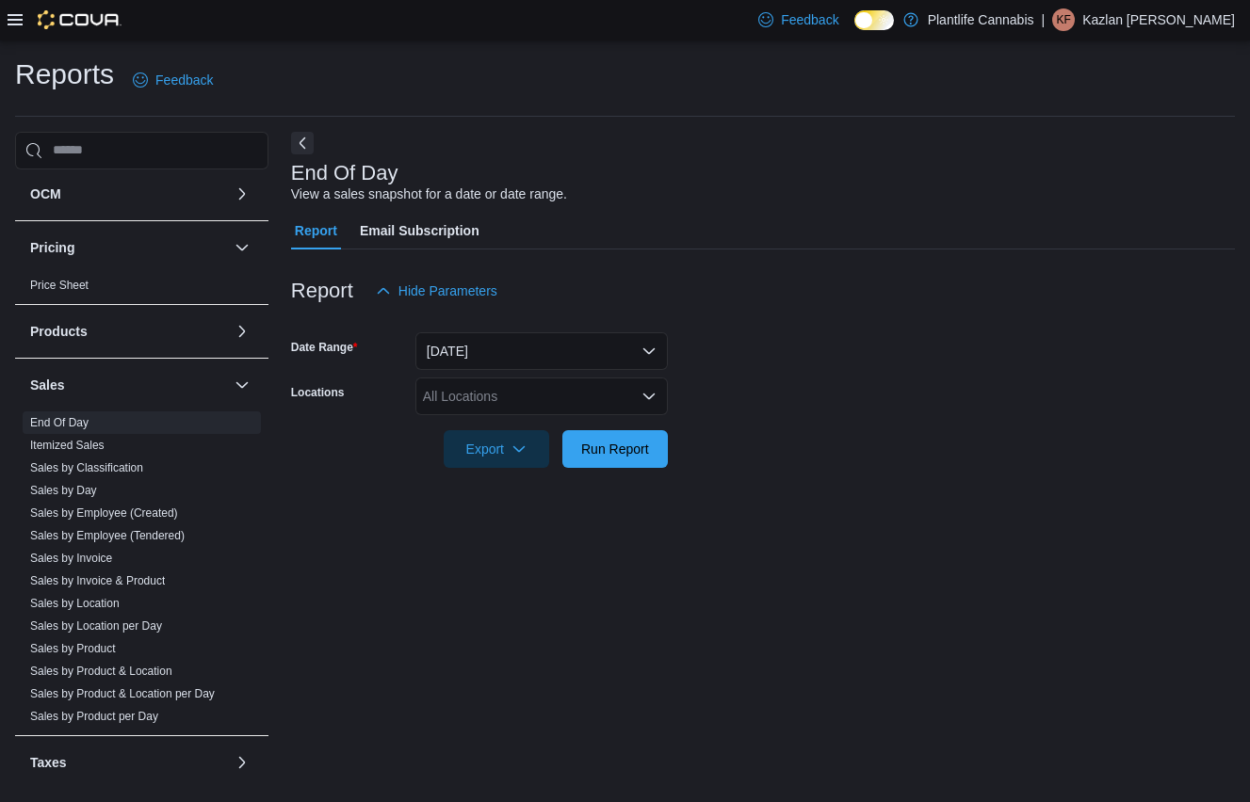
click at [550, 405] on div "All Locations" at bounding box center [541, 397] width 252 height 38
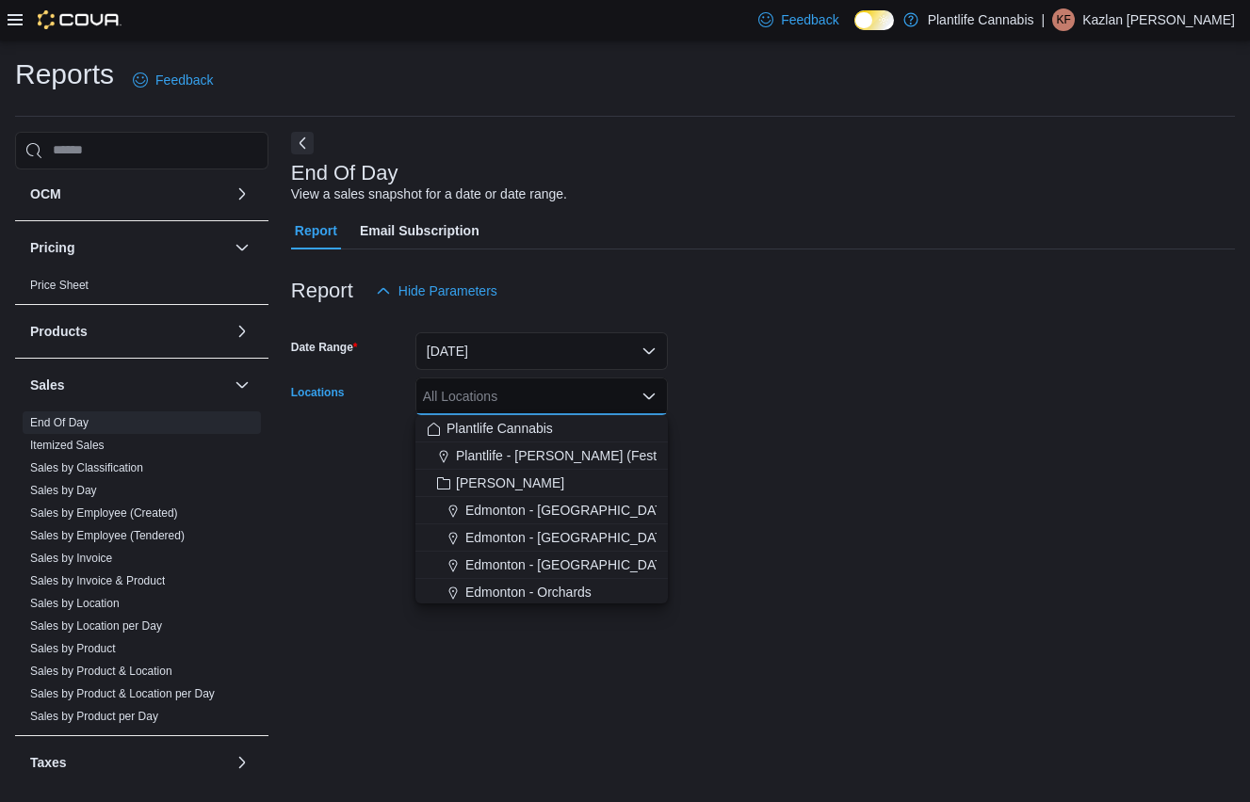
type input "*"
type input "**"
drag, startPoint x: 569, startPoint y: 430, endPoint x: 740, endPoint y: 404, distance: 173.3
click at [571, 428] on span "[GEOGRAPHIC_DATA][PERSON_NAME]" at bounding box center [588, 428] width 246 height 19
drag, startPoint x: 768, startPoint y: 400, endPoint x: 682, endPoint y: 435, distance: 92.5
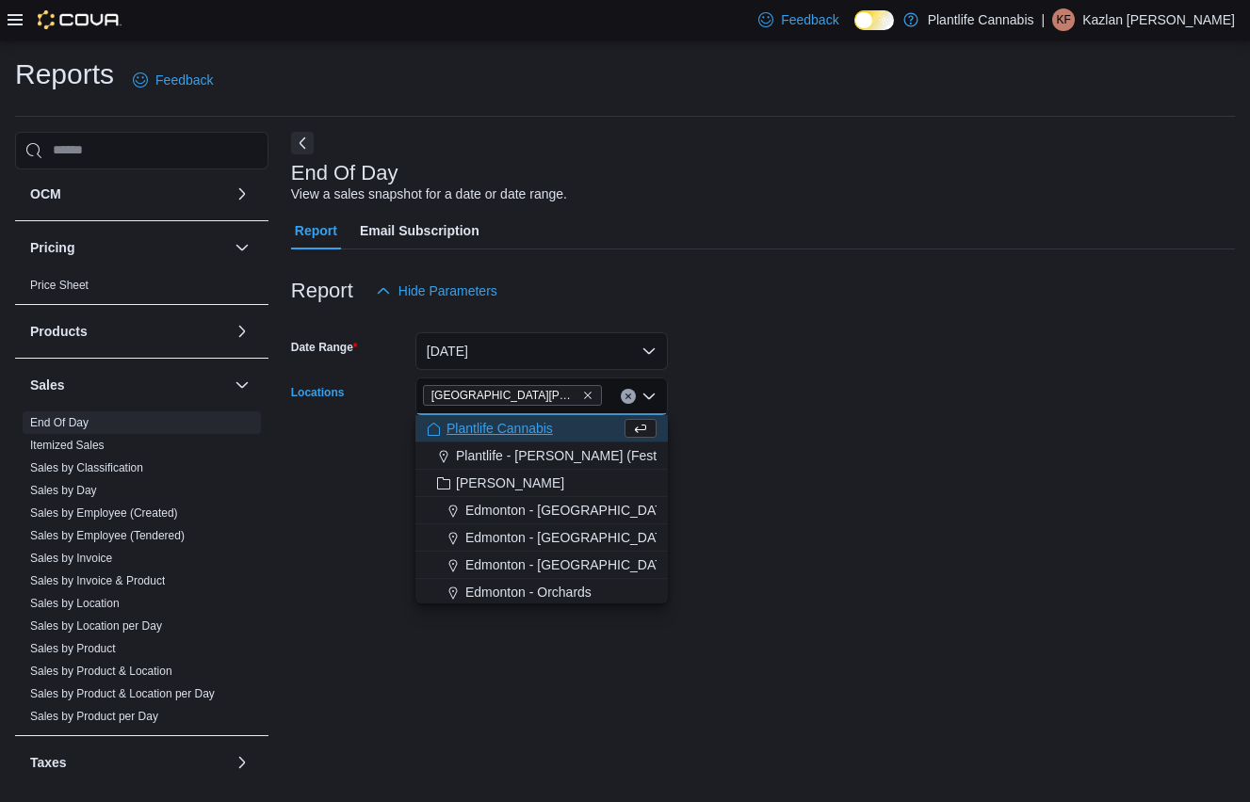
click at [762, 403] on form "Date Range [DATE] Locations [GEOGRAPHIC_DATA][PERSON_NAME][GEOGRAPHIC_DATA] Com…" at bounding box center [763, 389] width 944 height 158
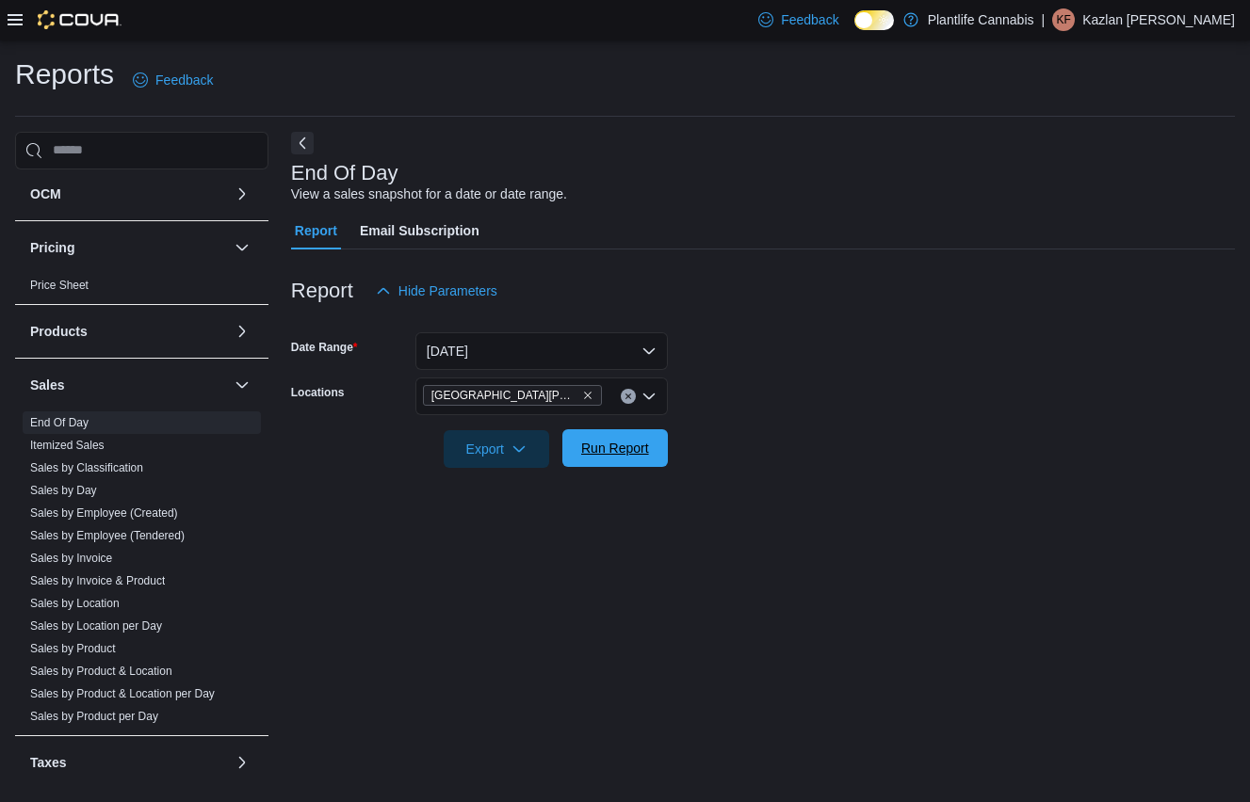
click at [659, 446] on button "Run Report" at bounding box center [614, 449] width 105 height 38
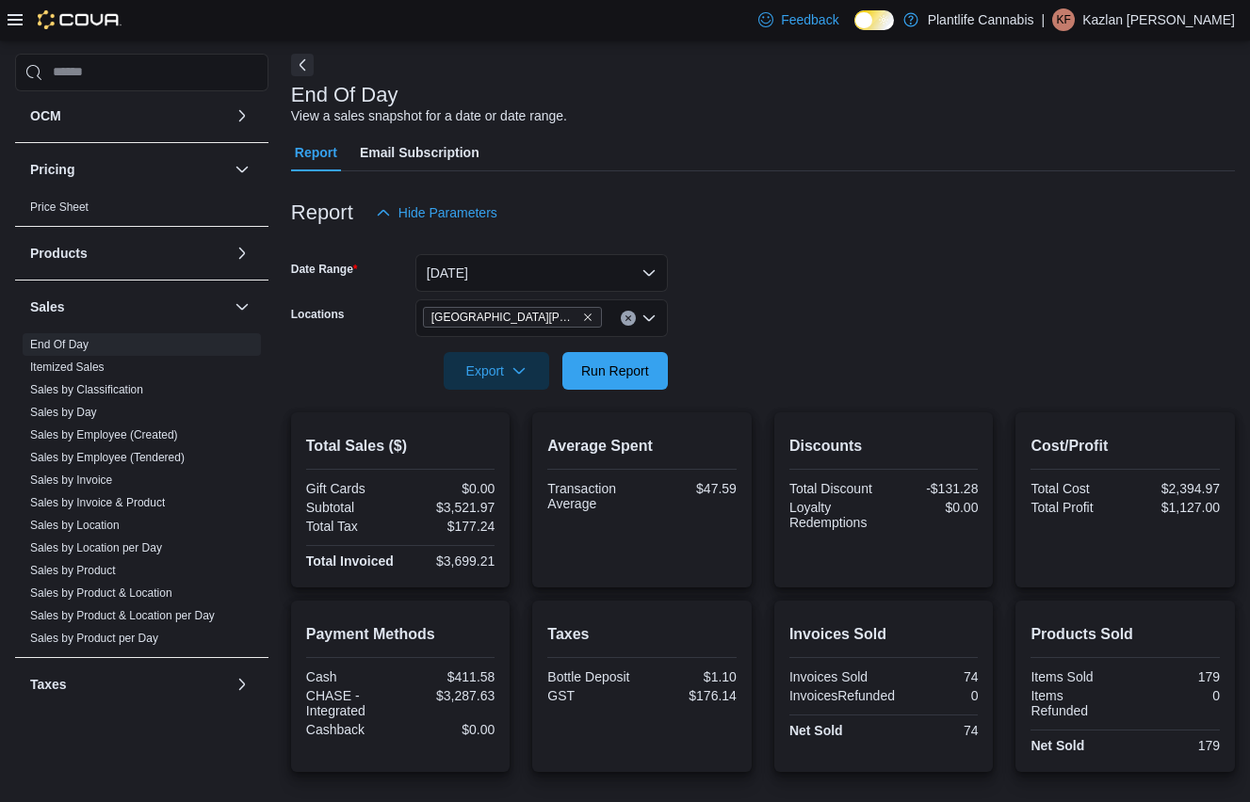
scroll to position [106, 0]
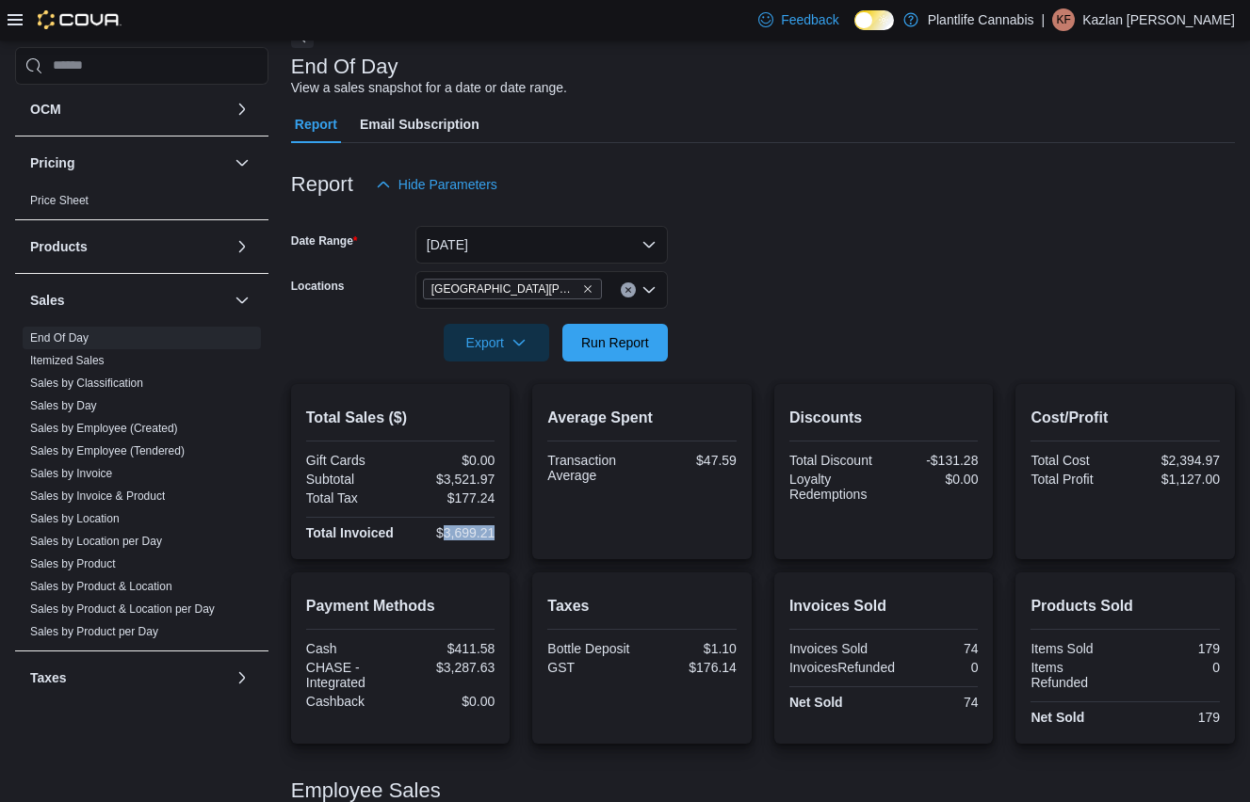
drag, startPoint x: 443, startPoint y: 534, endPoint x: 500, endPoint y: 533, distance: 57.5
click at [500, 533] on div "Total Sales ($) Gift Cards $0.00 Subtotal $3,521.97 Total Tax $177.24 Total Inv…" at bounding box center [400, 471] width 219 height 175
copy div "3,699.21"
click at [559, 561] on div "Total Sales ($) Gift Cards $0.00 Subtotal $3,521.97 Total Tax $177.24 Total Inv…" at bounding box center [763, 719] width 944 height 670
drag, startPoint x: 443, startPoint y: 671, endPoint x: 513, endPoint y: 663, distance: 71.0
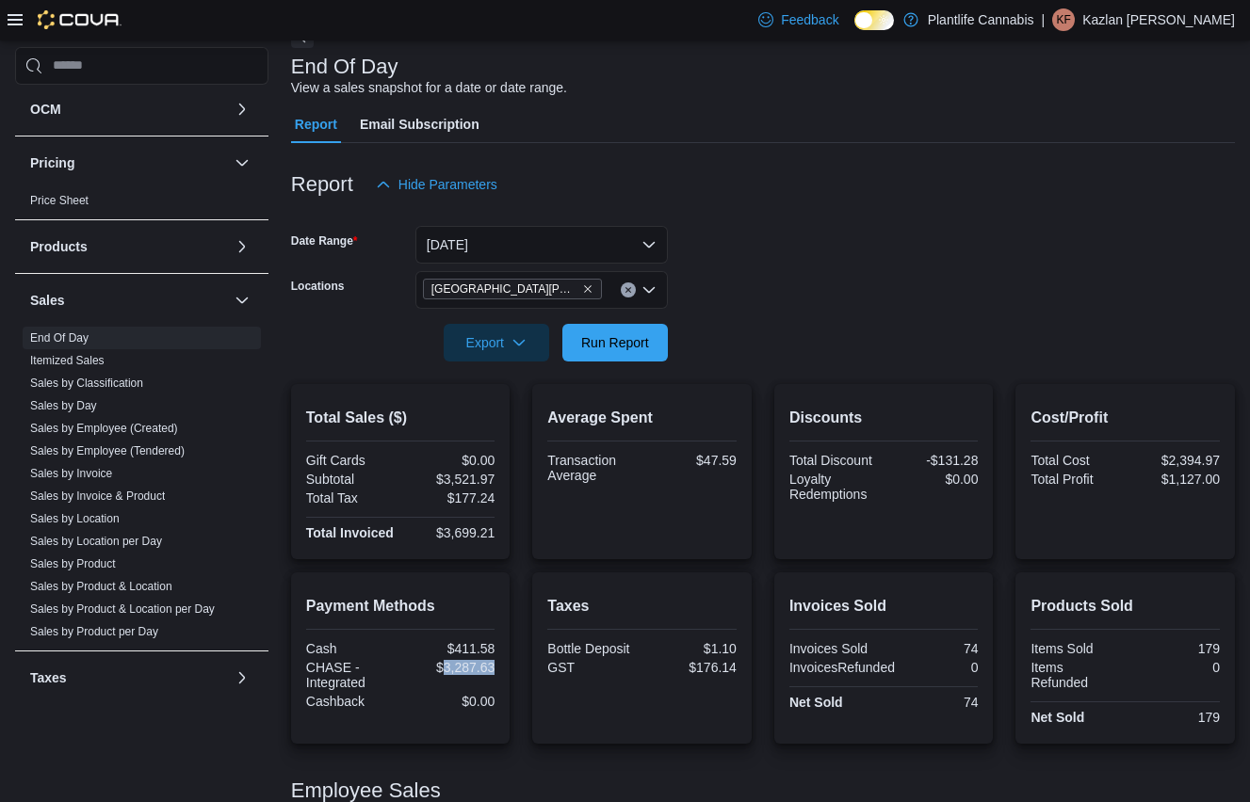
click at [513, 663] on div "Payment Methods Cash $411.58 CHASE - Integrated $3,287.63 Cashback $0.00 Taxes …" at bounding box center [763, 658] width 944 height 171
copy div "3,287.63"
